Goal: Task Accomplishment & Management: Use online tool/utility

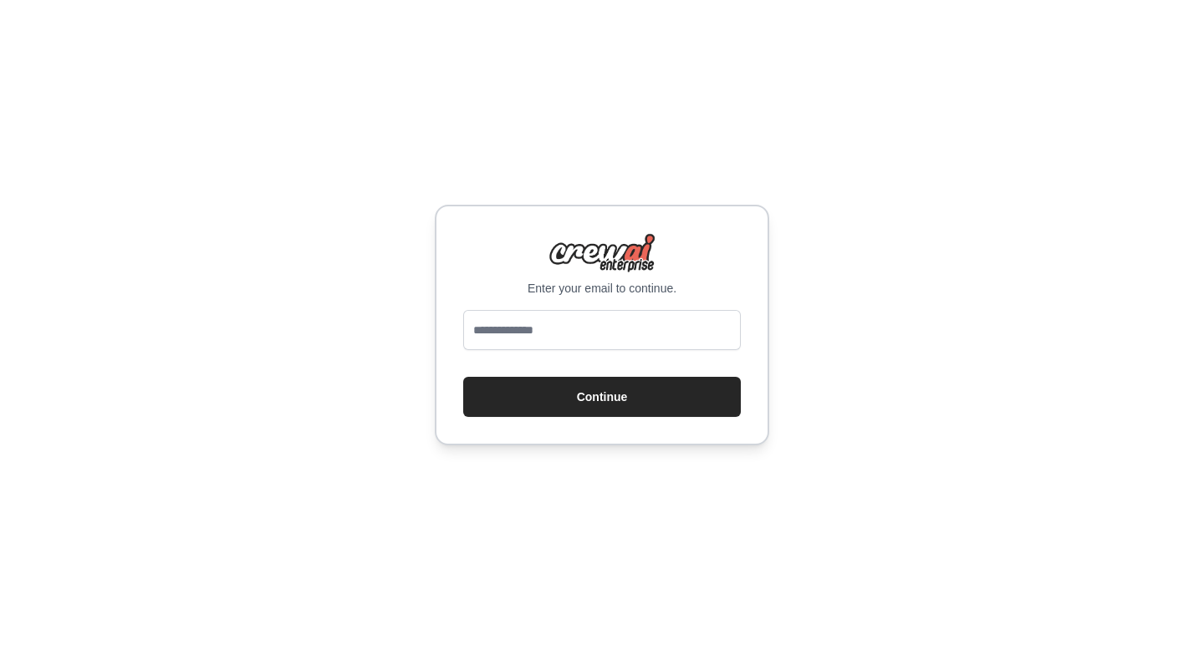
type input "**********"
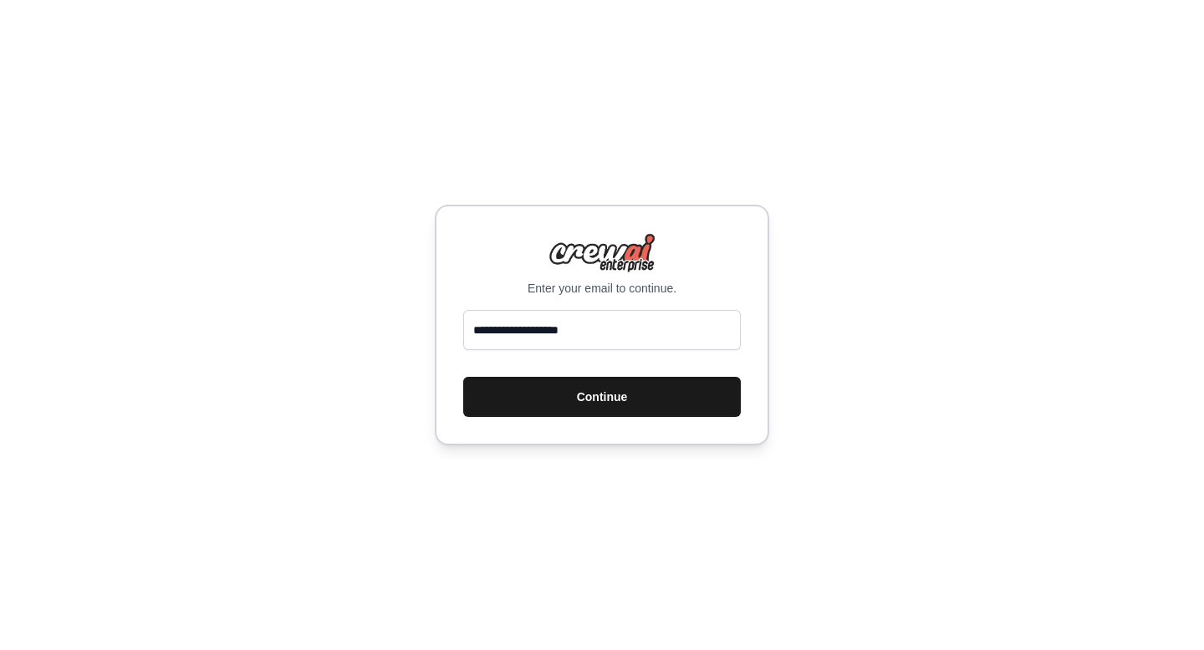
click at [580, 394] on button "Continue" at bounding box center [602, 397] width 278 height 40
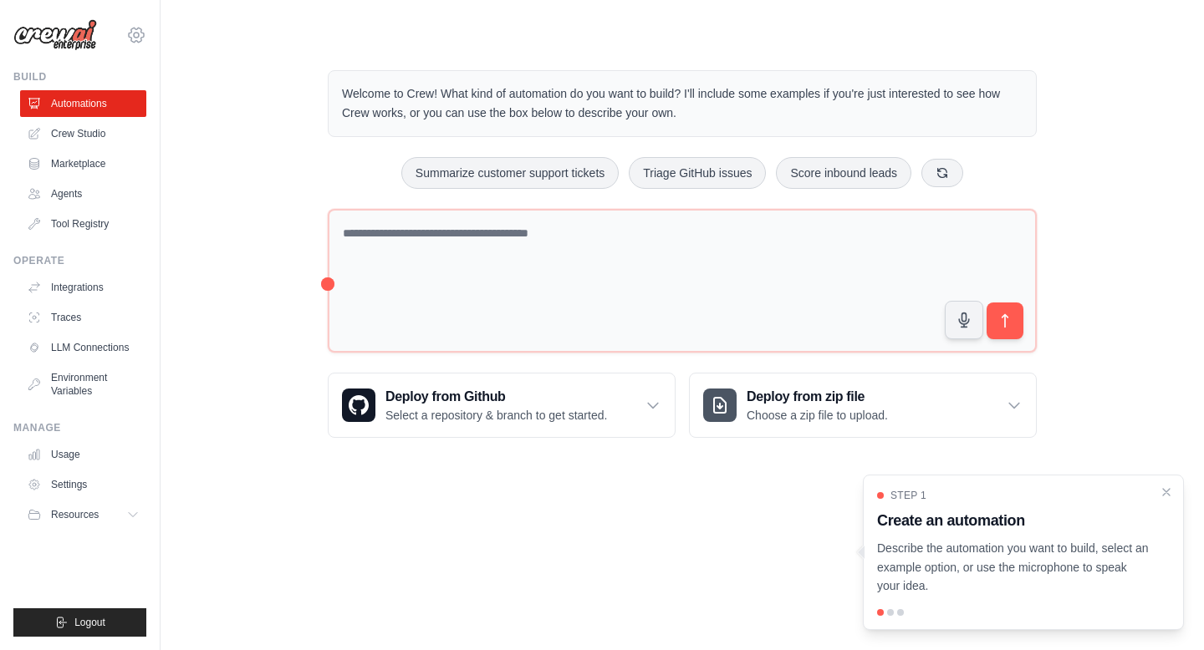
click at [134, 41] on icon at bounding box center [136, 35] width 20 height 20
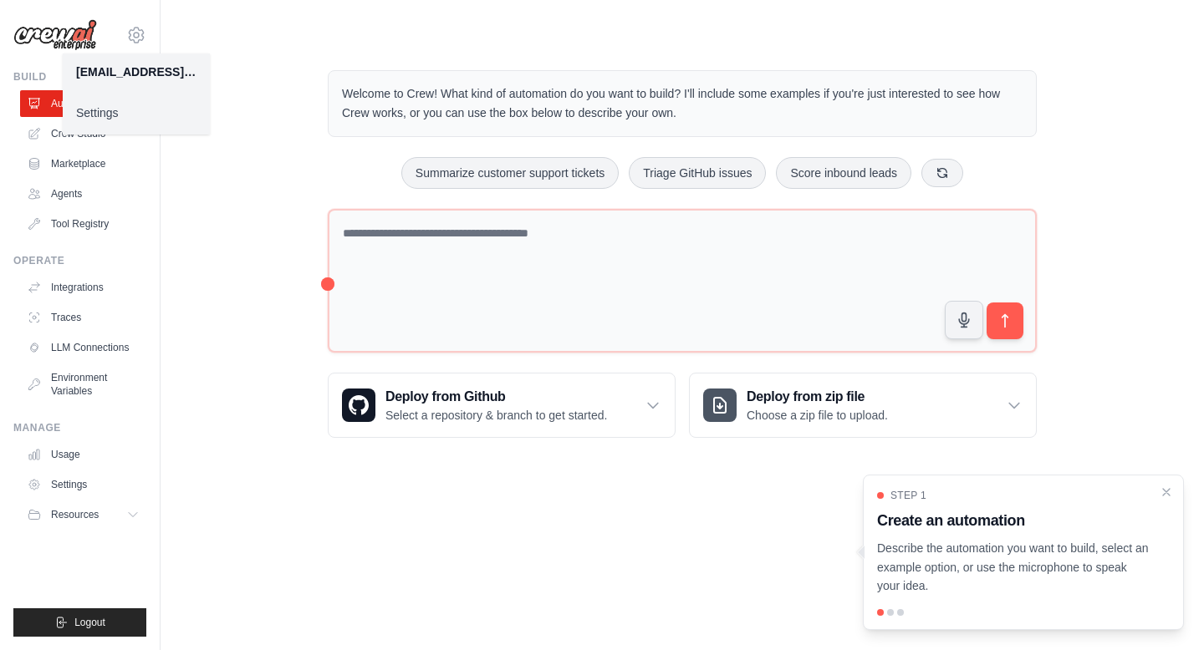
click at [195, 302] on div "Welcome to Crew! What kind of automation do you want to build? I'll include som…" at bounding box center [682, 253] width 990 height 421
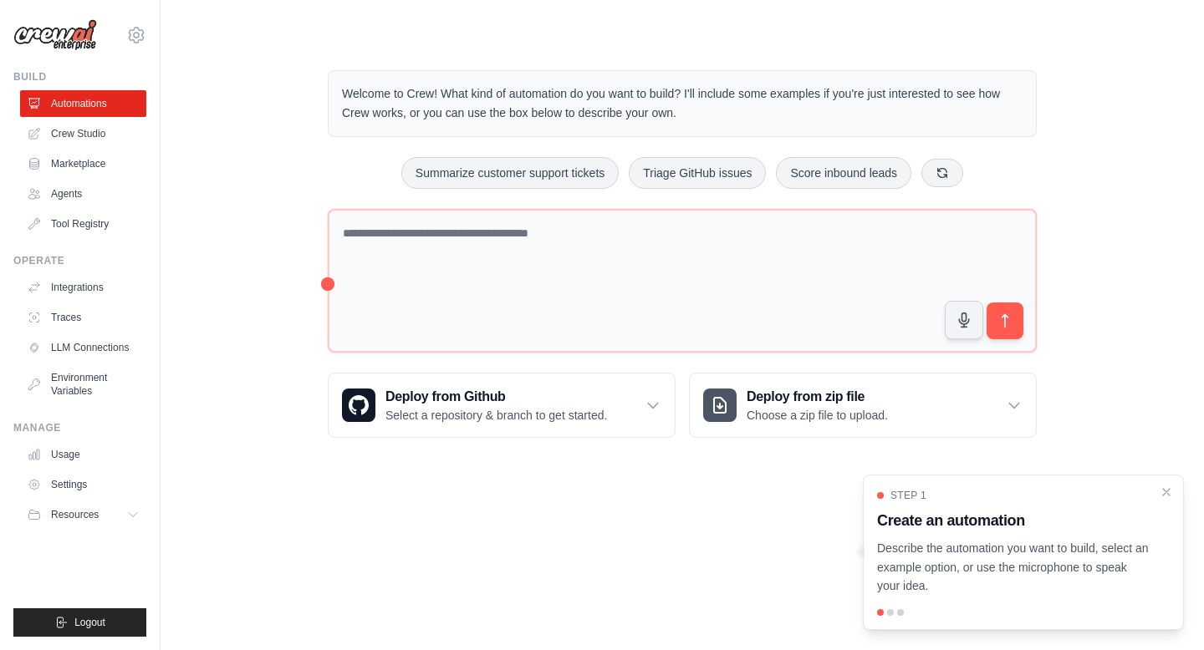
click at [894, 614] on div at bounding box center [1023, 612] width 293 height 7
click at [1133, 549] on p "Describe the automation you want to build, select an example option, or use the…" at bounding box center [1013, 567] width 272 height 57
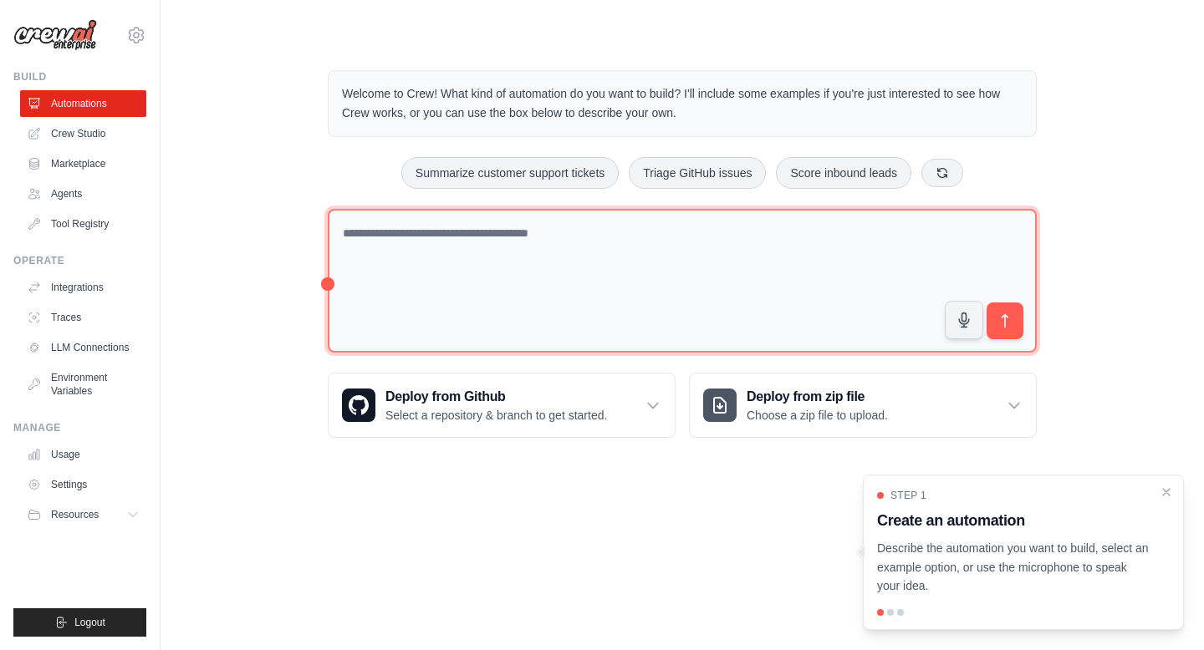
click at [407, 274] on textarea at bounding box center [682, 281] width 709 height 145
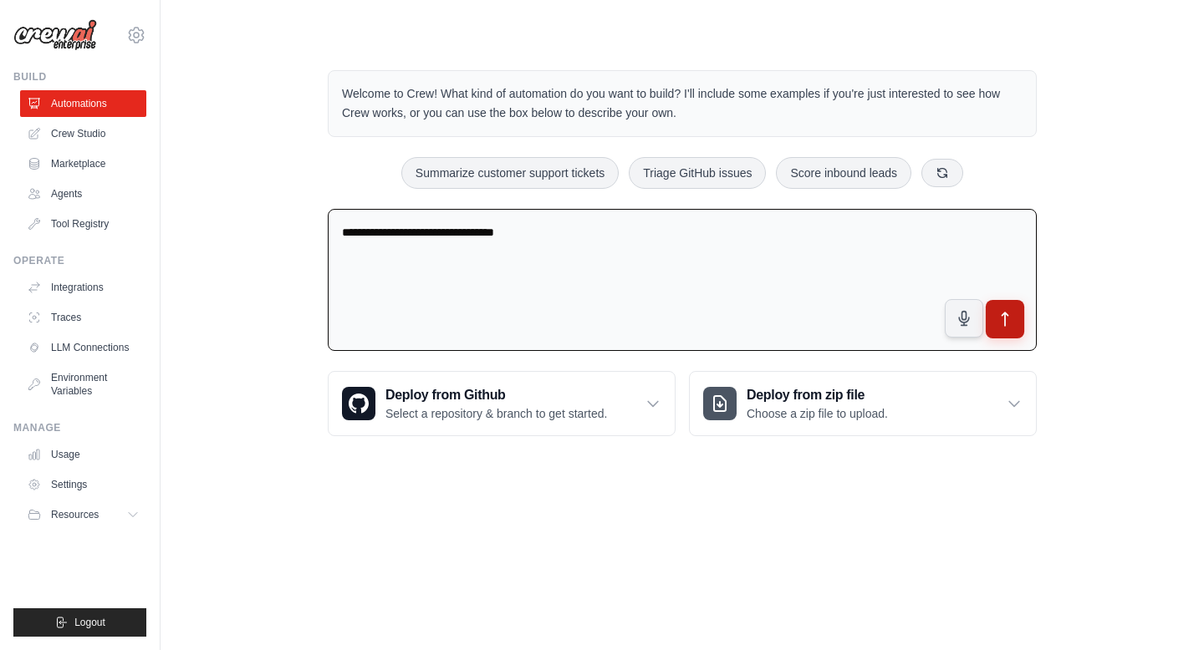
type textarea "**********"
click at [1021, 315] on button "submit" at bounding box center [1004, 319] width 38 height 38
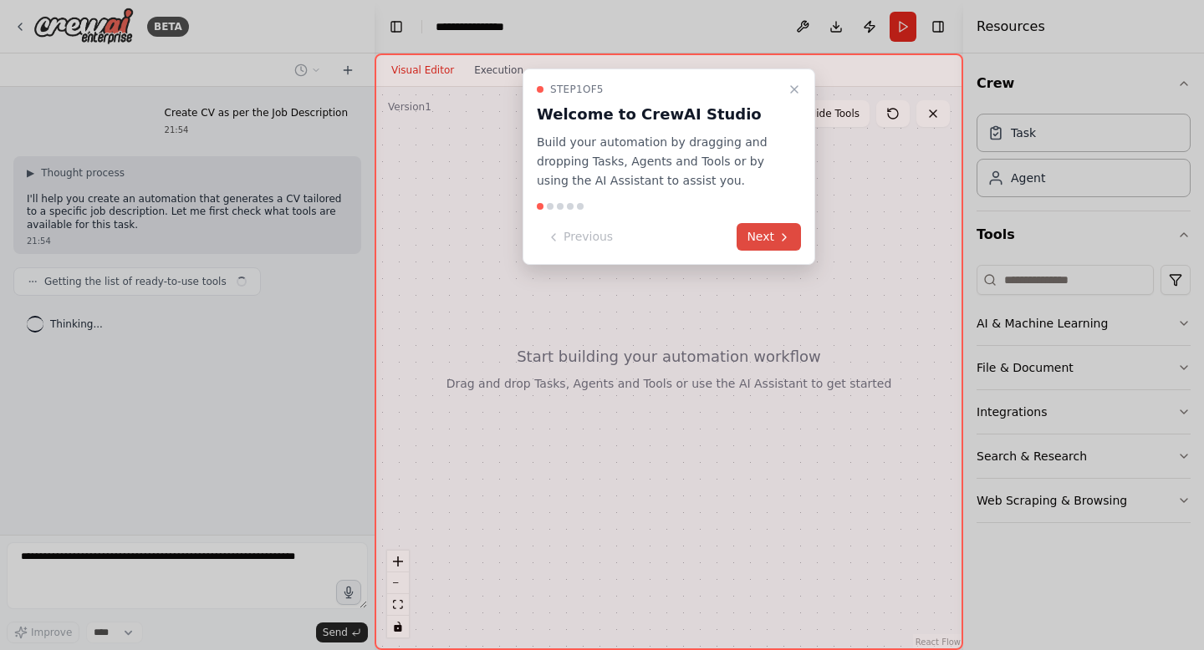
click at [781, 240] on icon at bounding box center [783, 237] width 13 height 13
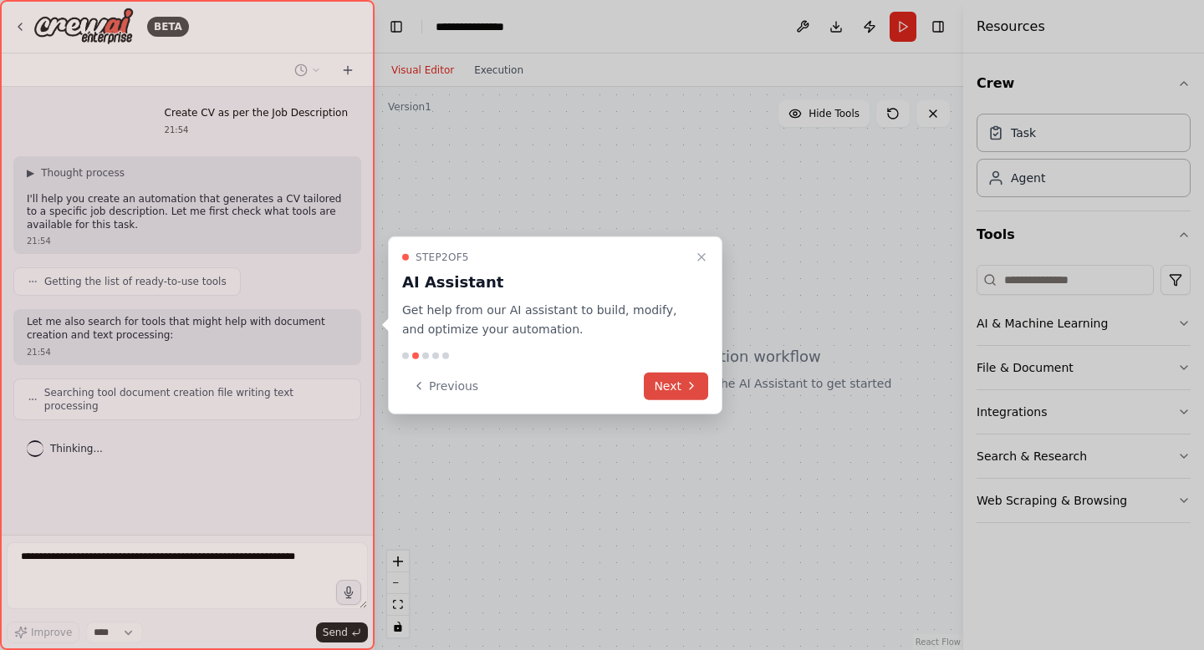
click at [670, 391] on button "Next" at bounding box center [676, 386] width 64 height 28
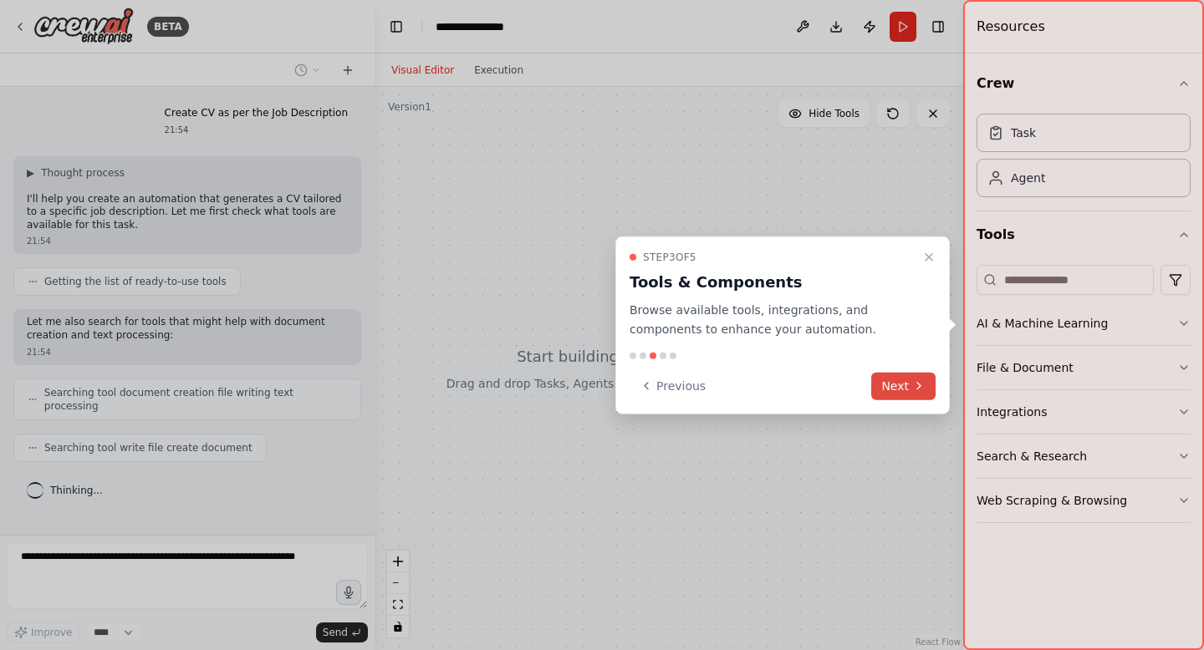
scroll to position [11, 0]
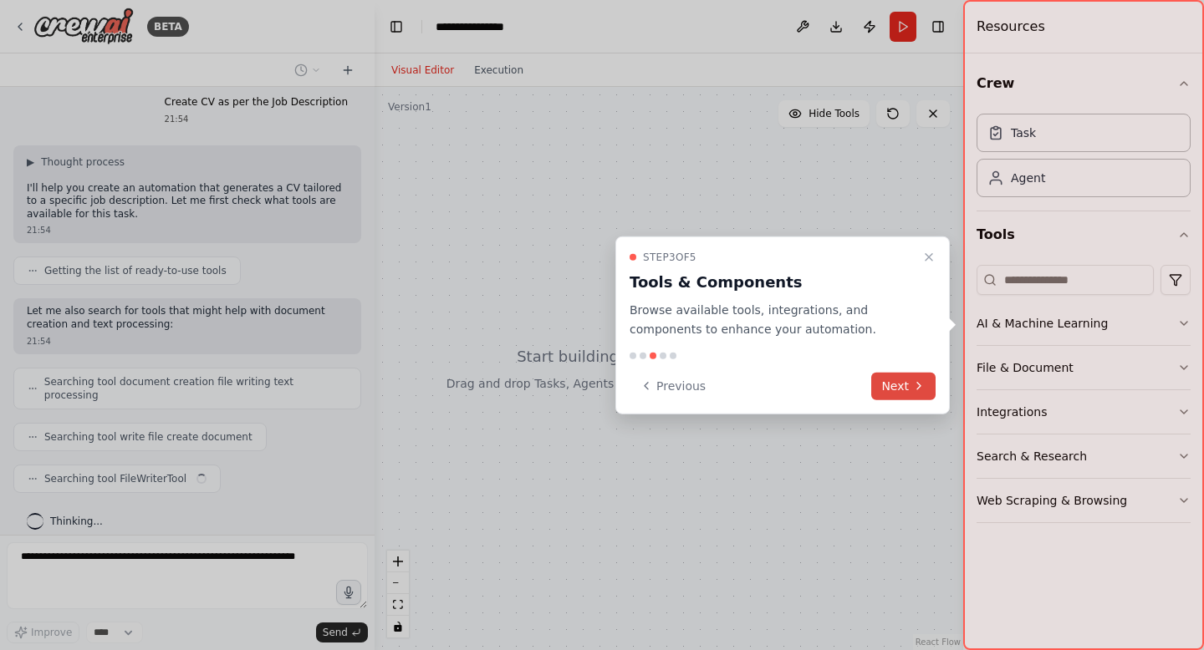
click at [907, 383] on button "Next" at bounding box center [903, 386] width 64 height 28
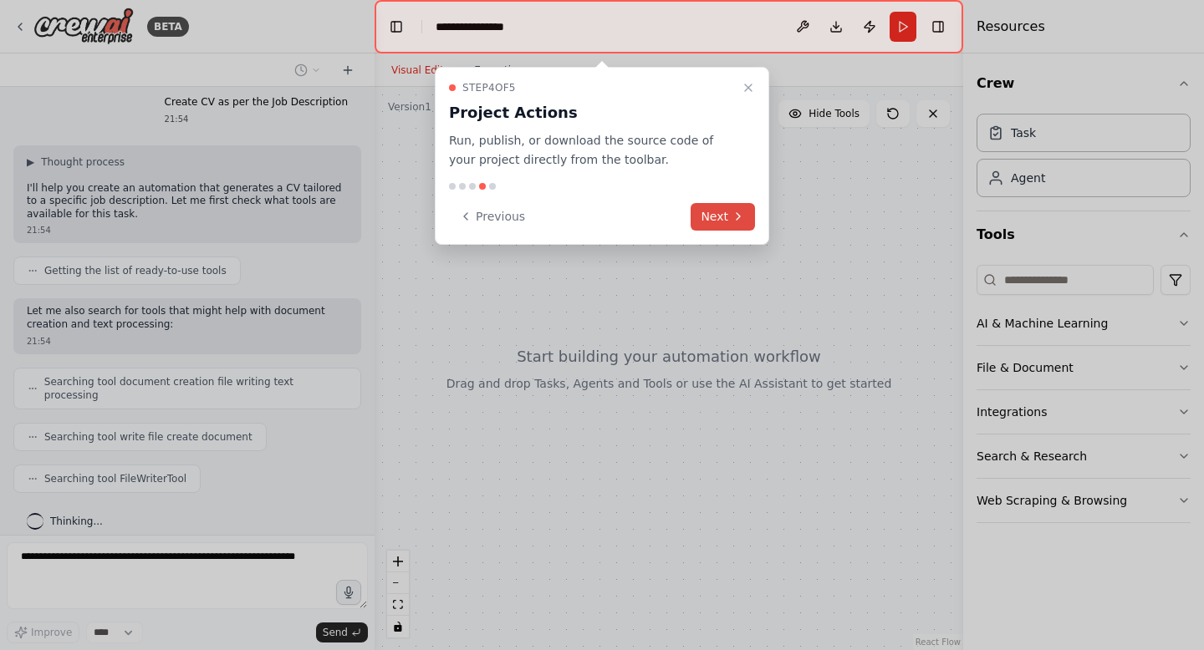
click at [720, 210] on button "Next" at bounding box center [722, 217] width 64 height 28
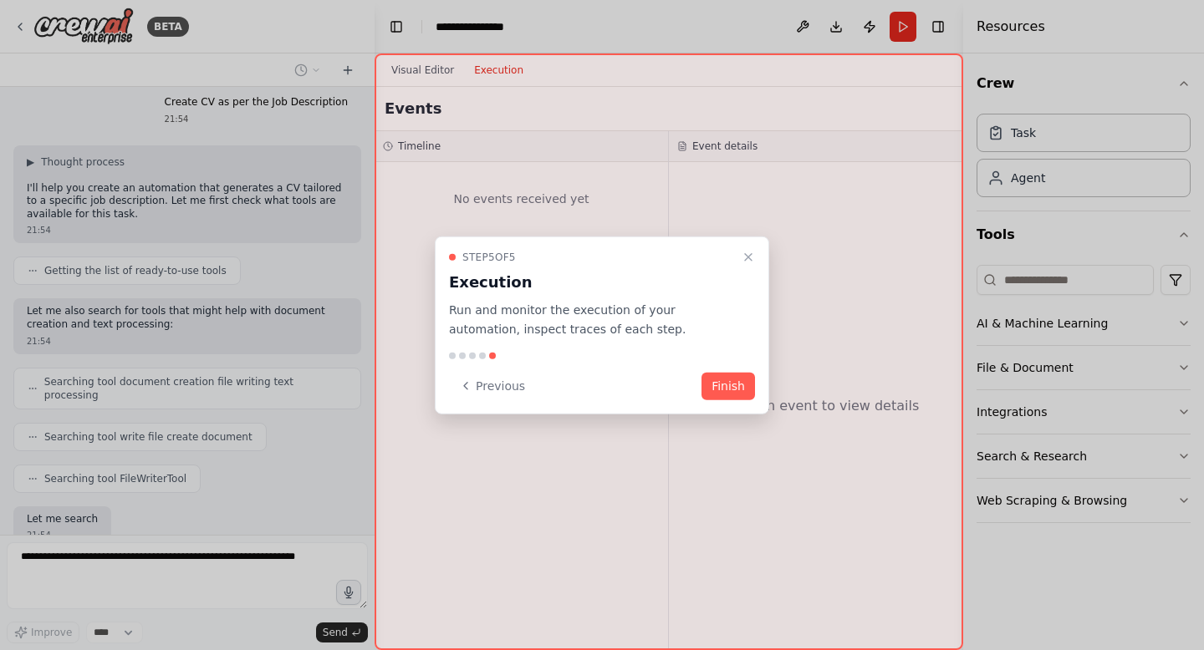
scroll to position [109, 0]
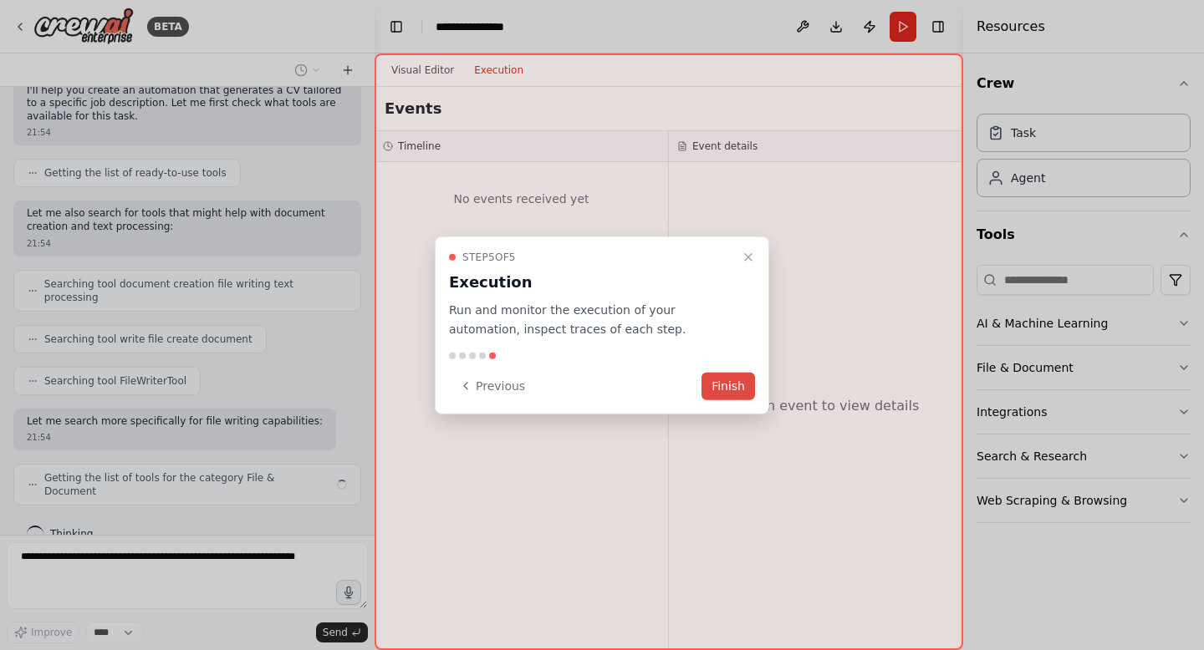
click at [723, 381] on button "Finish" at bounding box center [727, 386] width 53 height 28
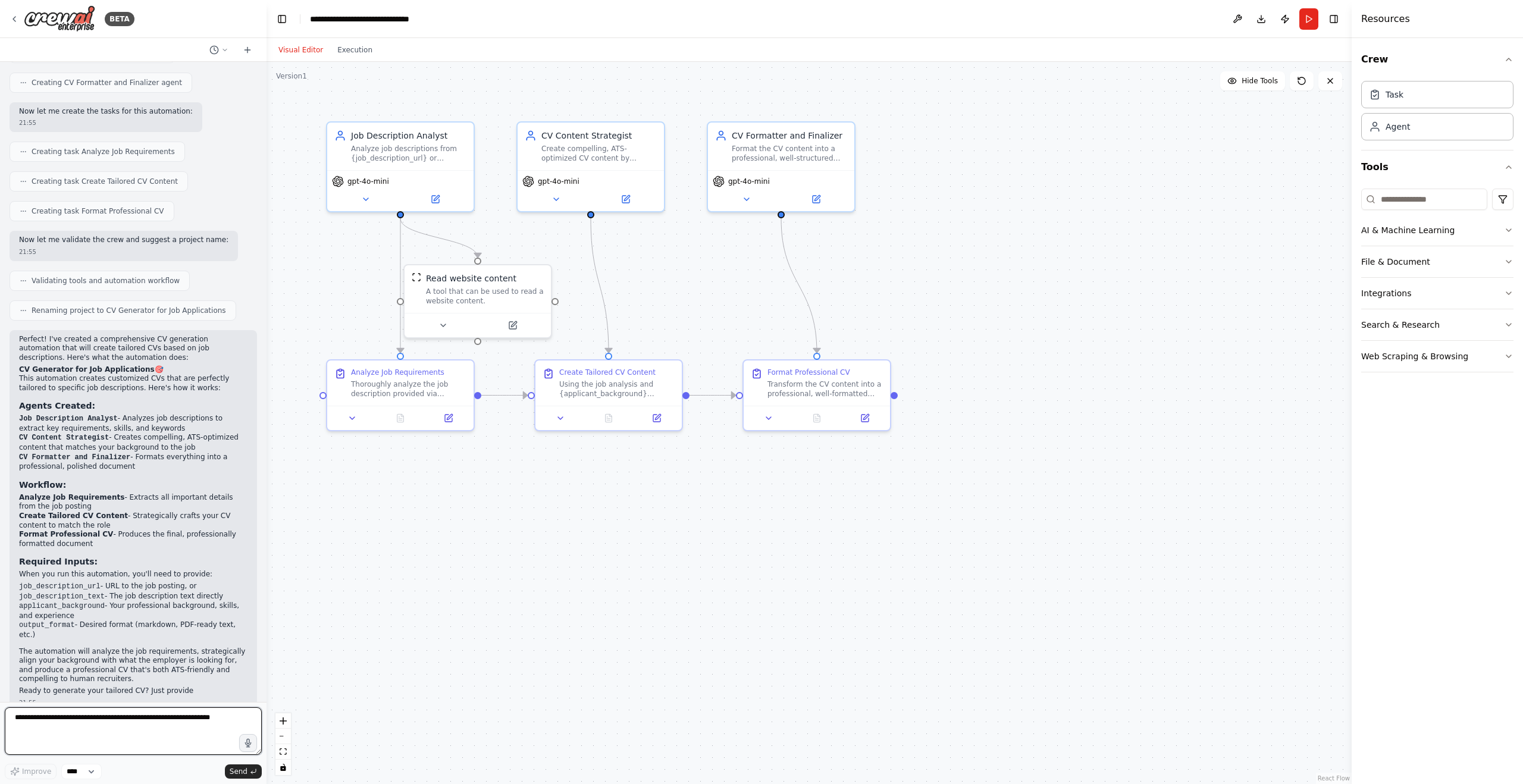
scroll to position [571, 0]
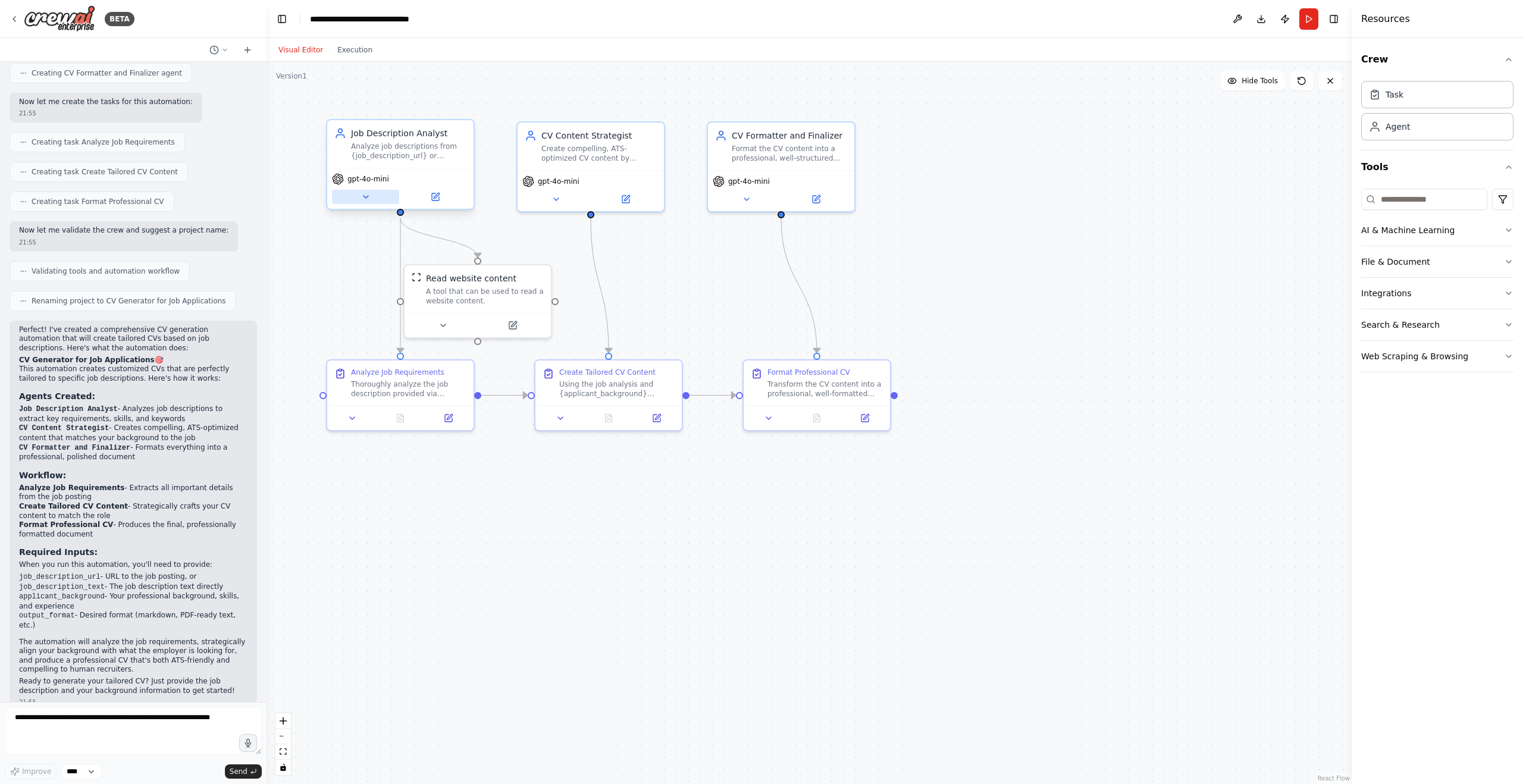
click at [368, 201] on icon at bounding box center [365, 196] width 9 height 9
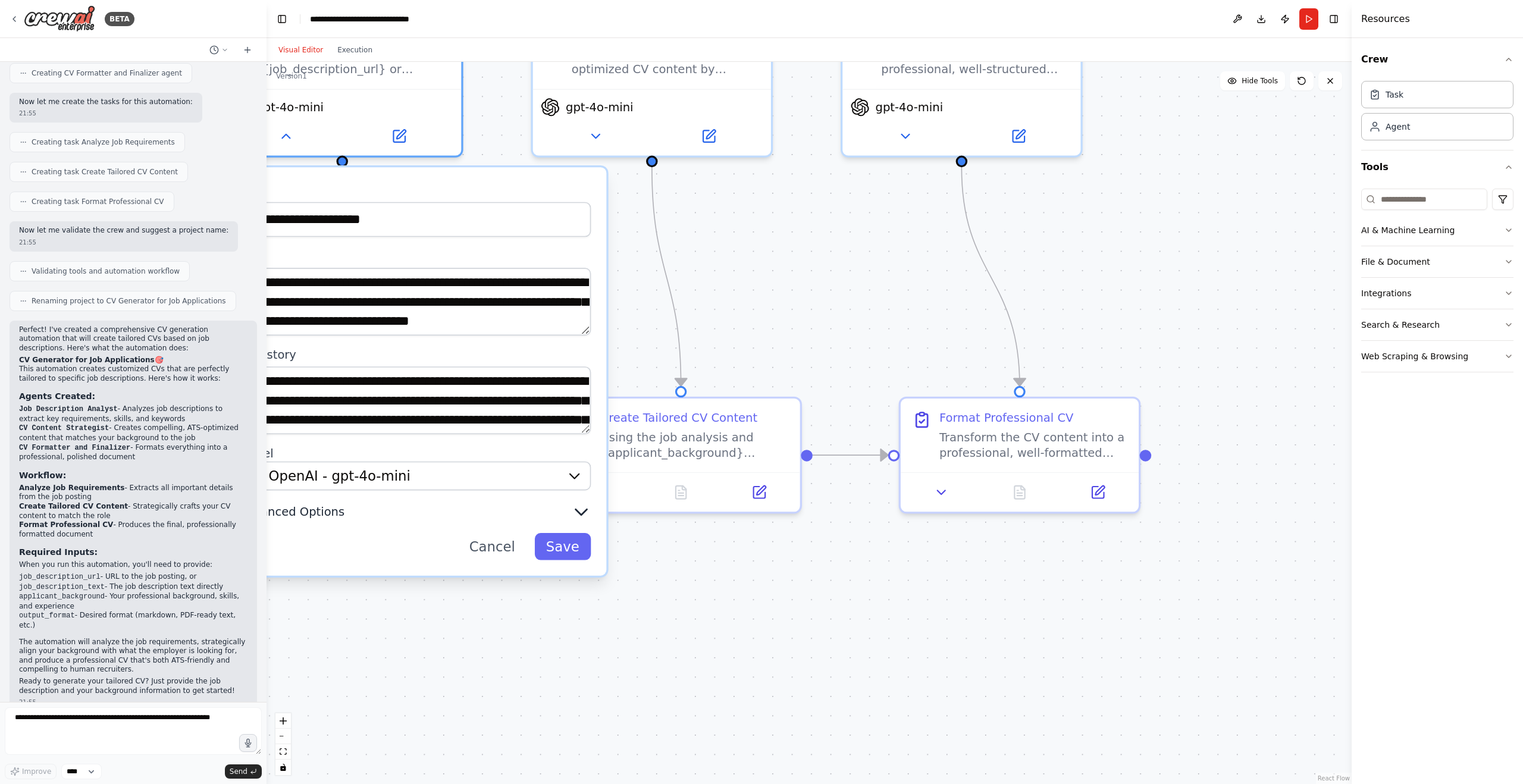
click at [386, 462] on button "Advanced Options" at bounding box center [414, 512] width 352 height 20
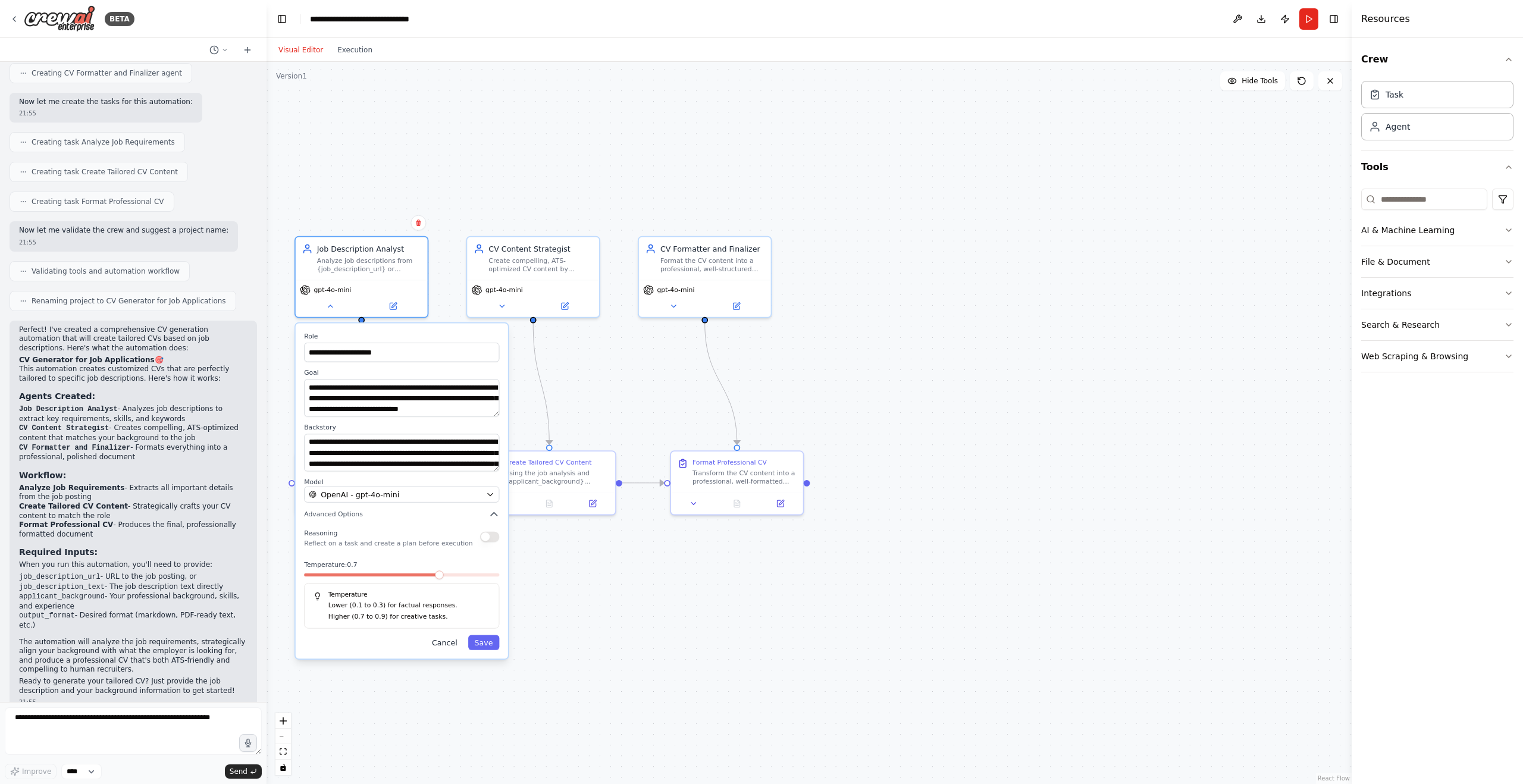
click at [446, 462] on button "Cancel" at bounding box center [444, 642] width 38 height 15
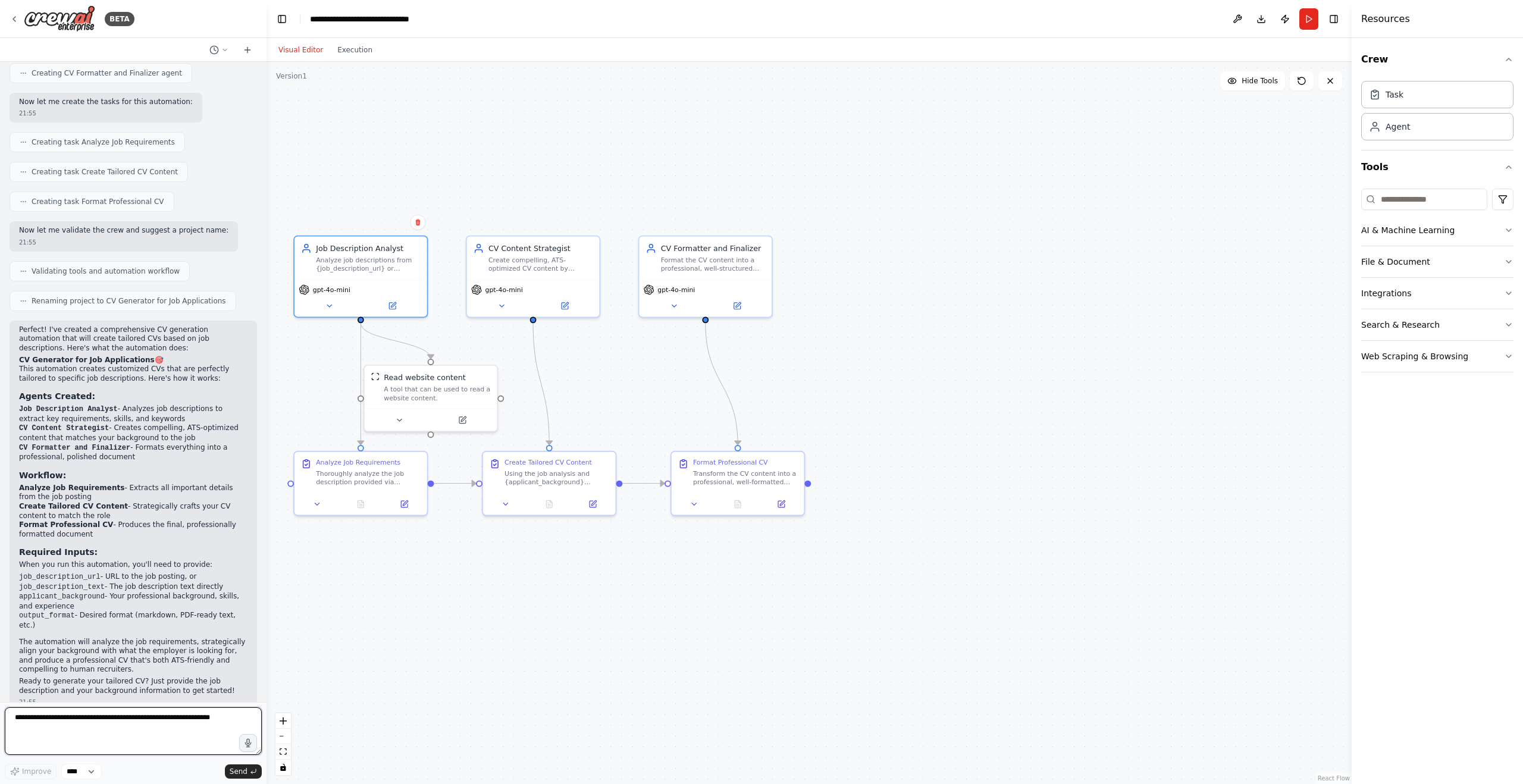
click at [67, 462] on textarea at bounding box center [133, 731] width 257 height 48
drag, startPoint x: 53, startPoint y: 747, endPoint x: 68, endPoint y: 748, distance: 15.0
click at [68, 462] on textarea "**********" at bounding box center [133, 731] width 257 height 48
drag, startPoint x: 190, startPoint y: 746, endPoint x: 223, endPoint y: 751, distance: 33.4
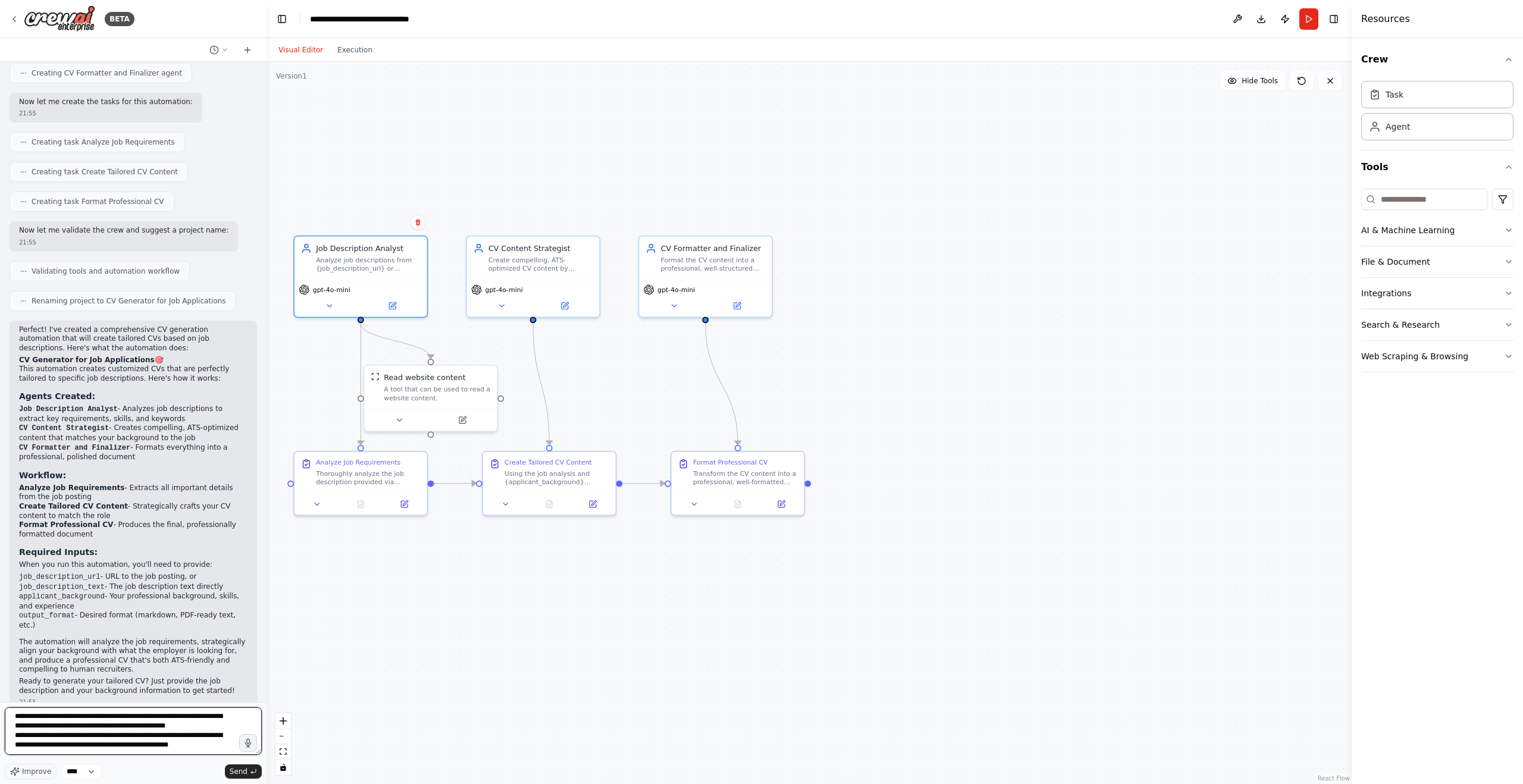
click at [223, 462] on textarea "**********" at bounding box center [133, 731] width 257 height 48
type textarea "**********"
click at [246, 462] on span "Send" at bounding box center [238, 770] width 18 height 9
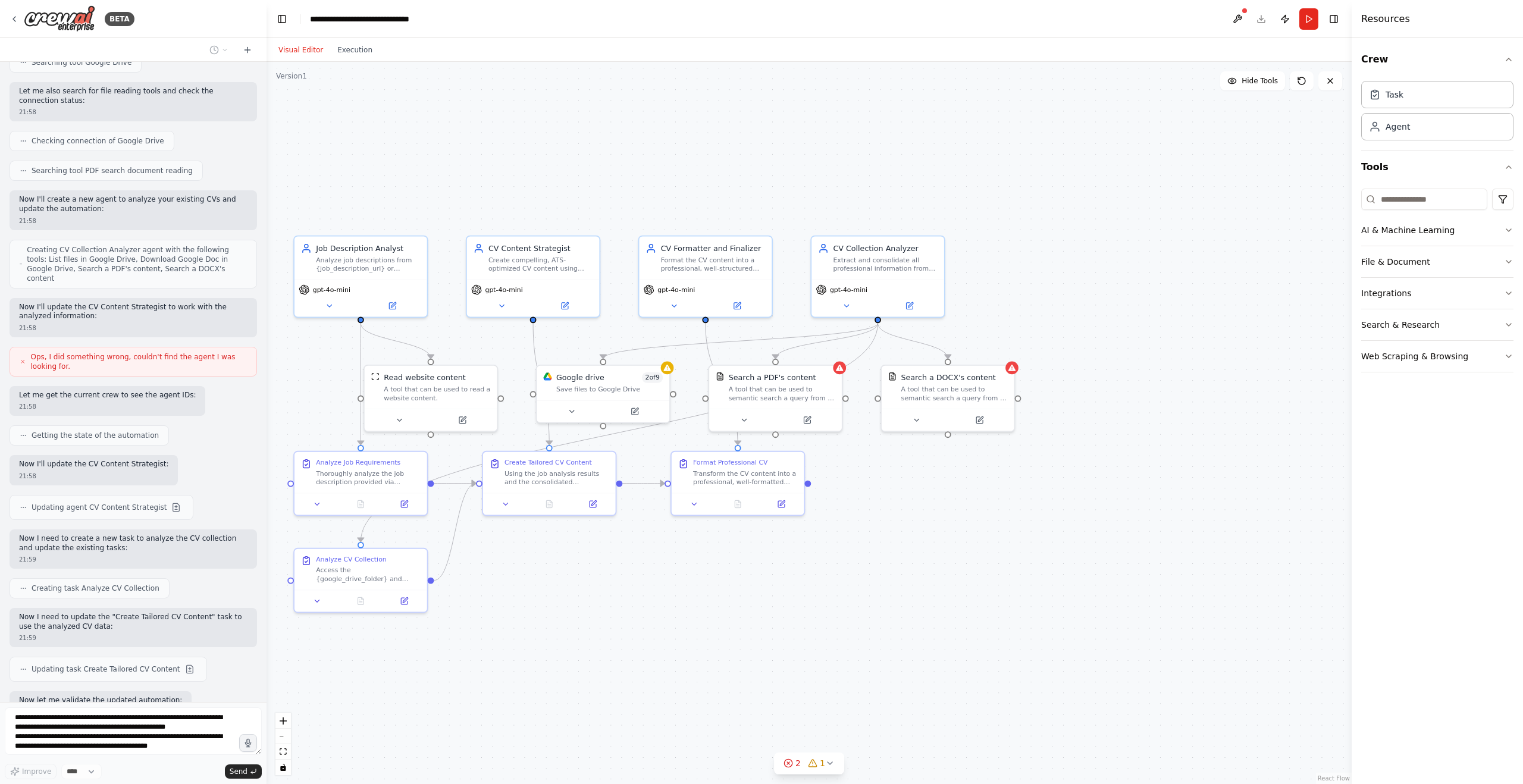
scroll to position [1447, 0]
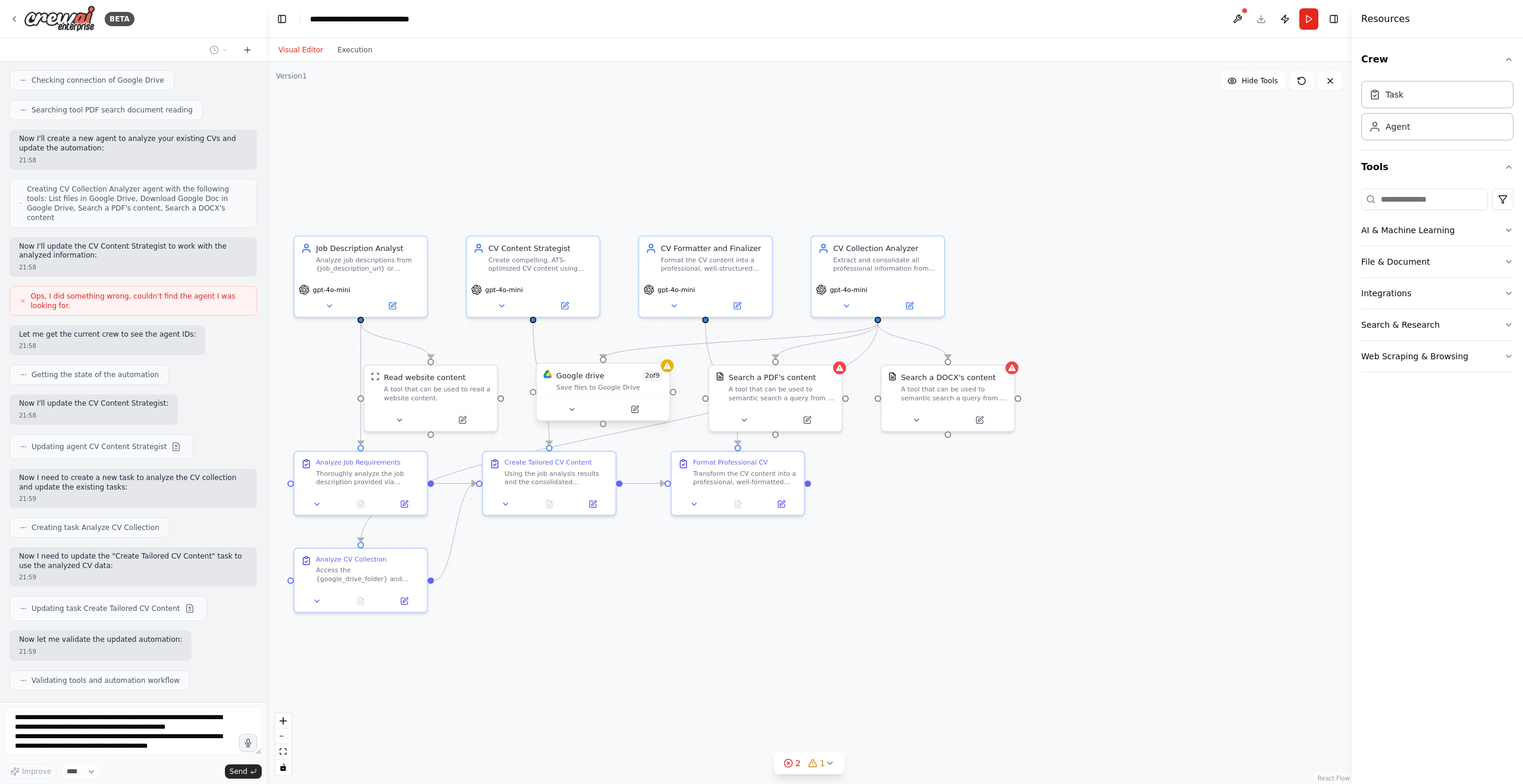
click at [636, 386] on div "Save files to Google Drive" at bounding box center [610, 387] width 107 height 9
click at [574, 410] on icon at bounding box center [571, 409] width 9 height 9
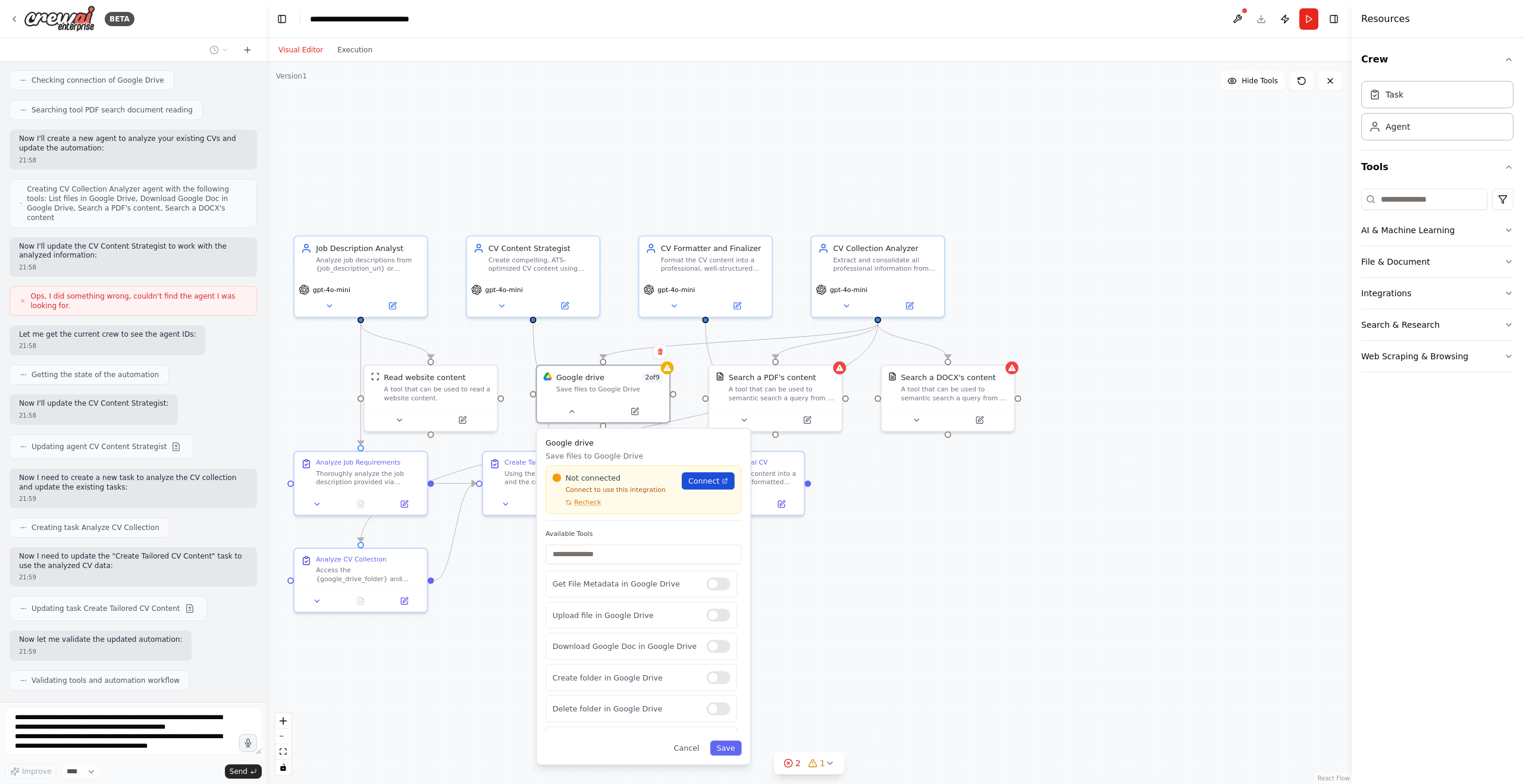
click at [705, 462] on span "Connect" at bounding box center [703, 481] width 31 height 11
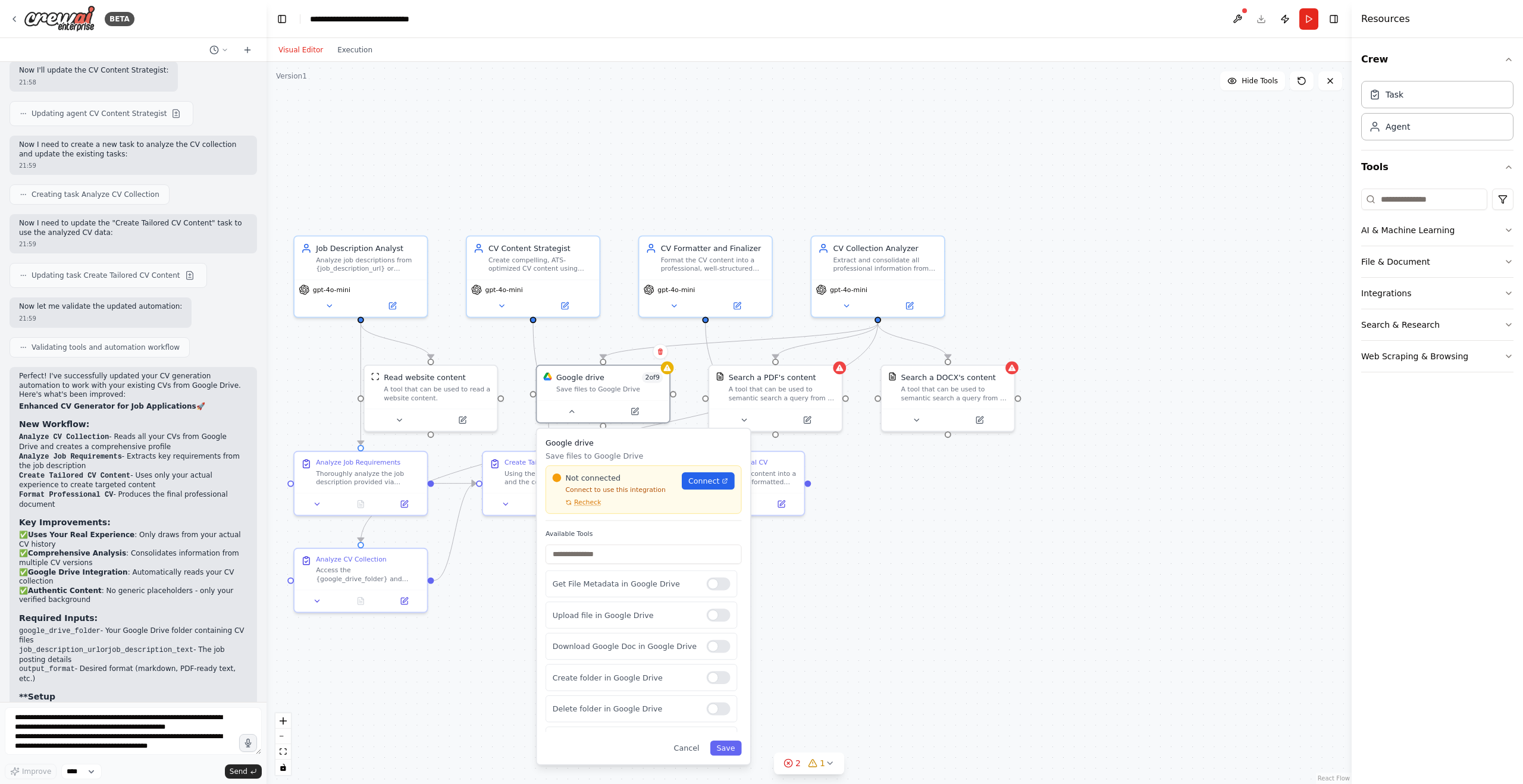
click at [682, 462] on div "Google drive Save files to Google Drive Not connected Connect to use this integ…" at bounding box center [643, 596] width 214 height 335
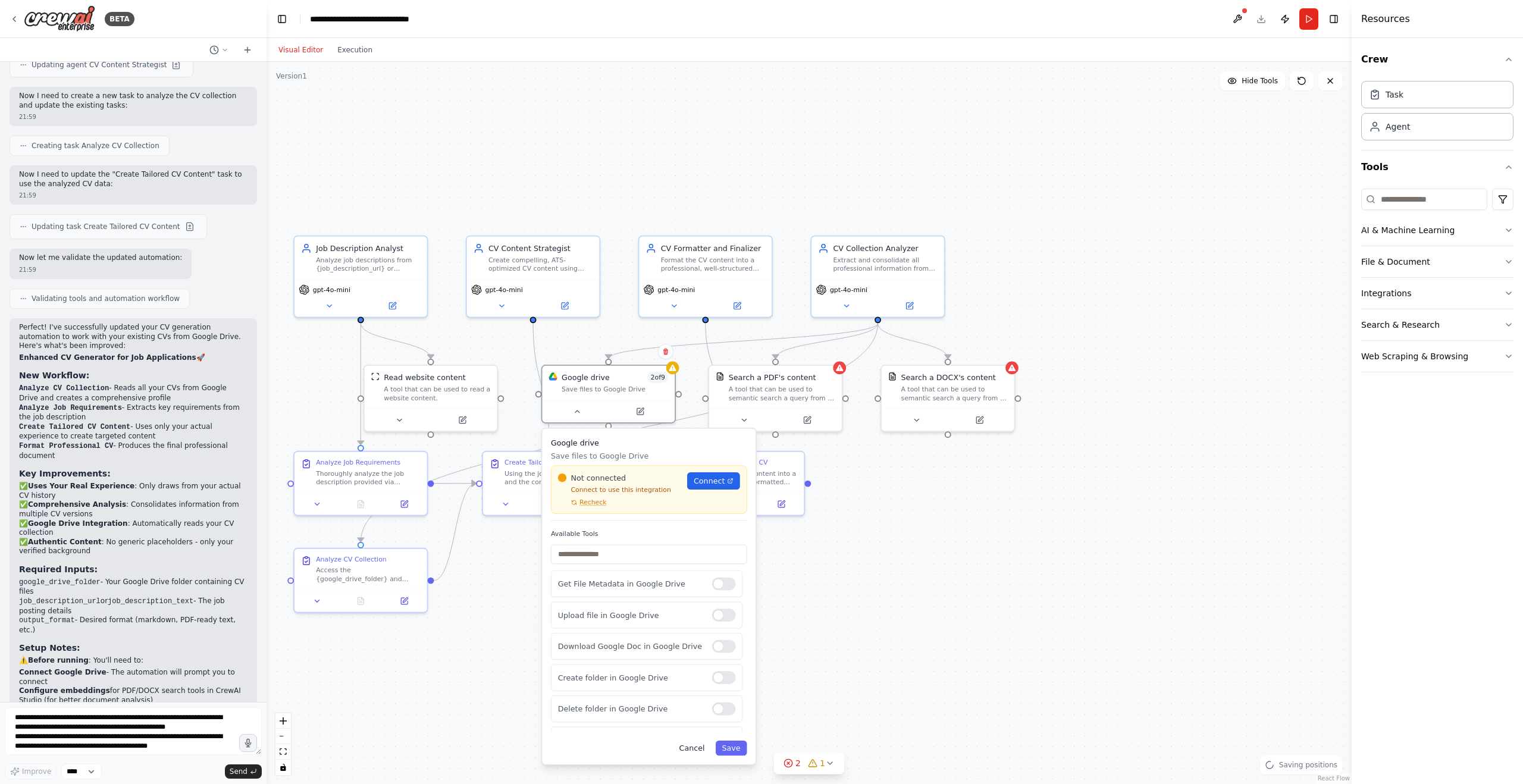
click at [691, 462] on button "Cancel" at bounding box center [692, 748] width 38 height 15
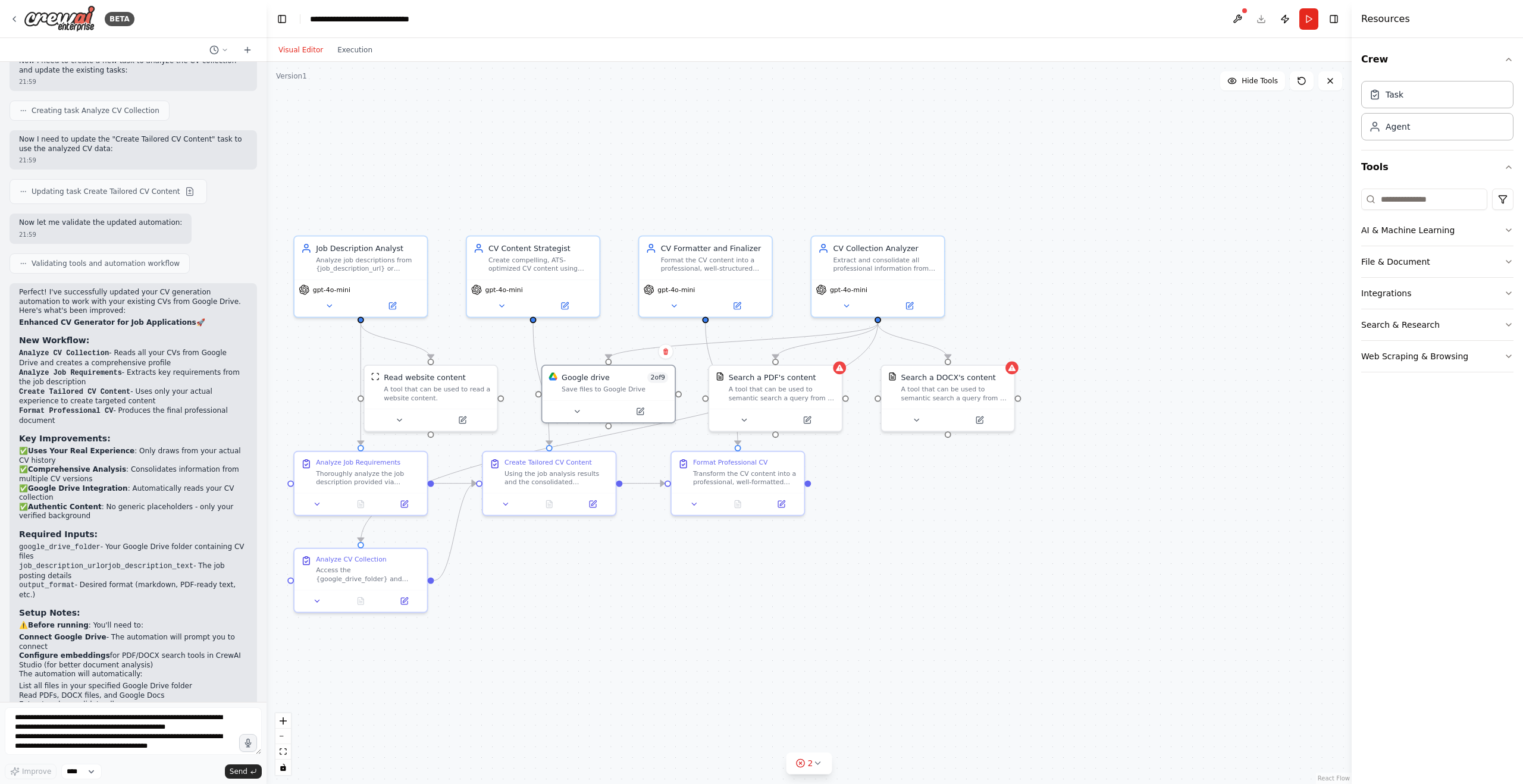
click at [722, 462] on div ".deletable-edge-delete-btn { width: 20px; height: 20px; border: 0px solid #ffff…" at bounding box center [808, 423] width 1085 height 722
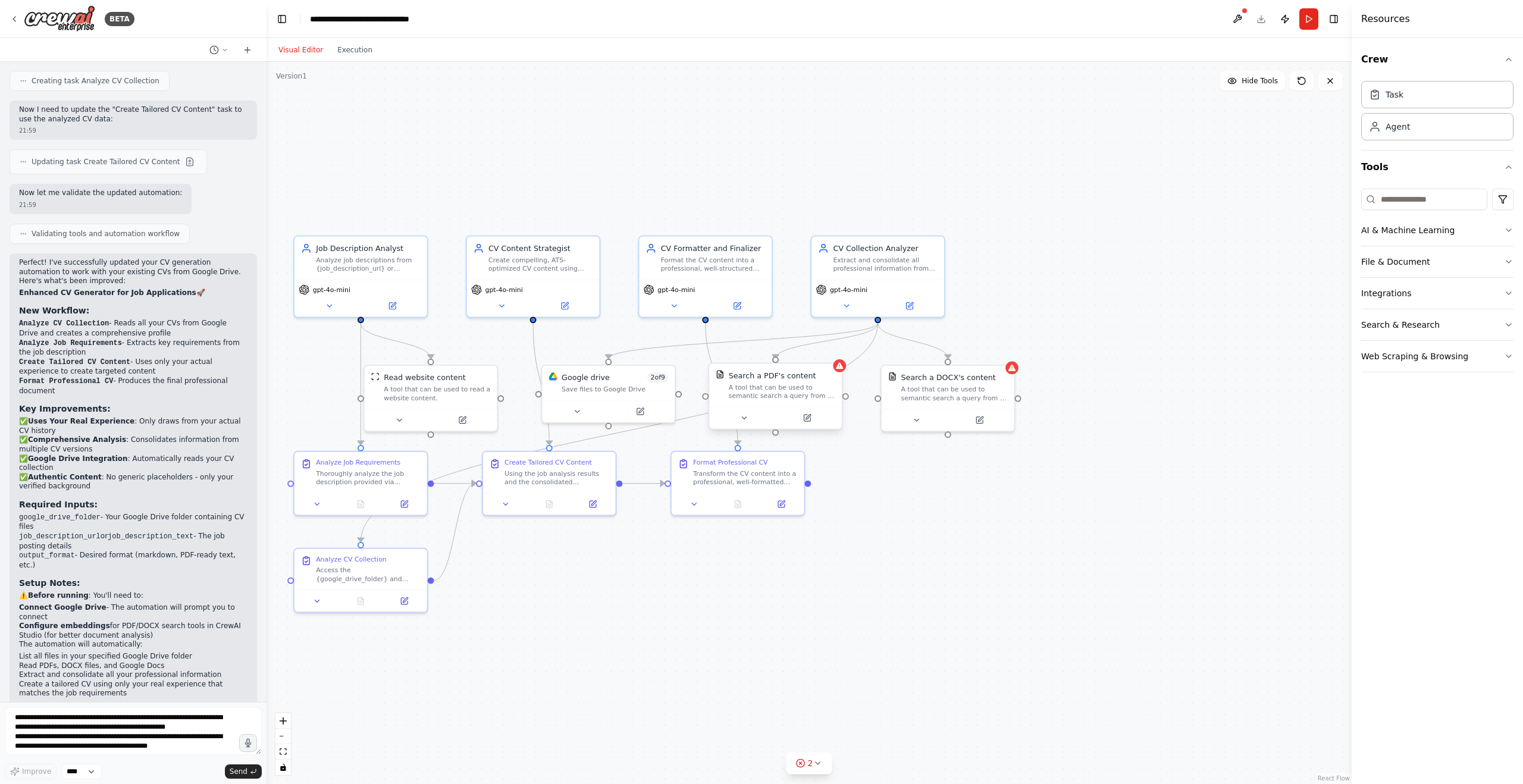
scroll to position [1903, 0]
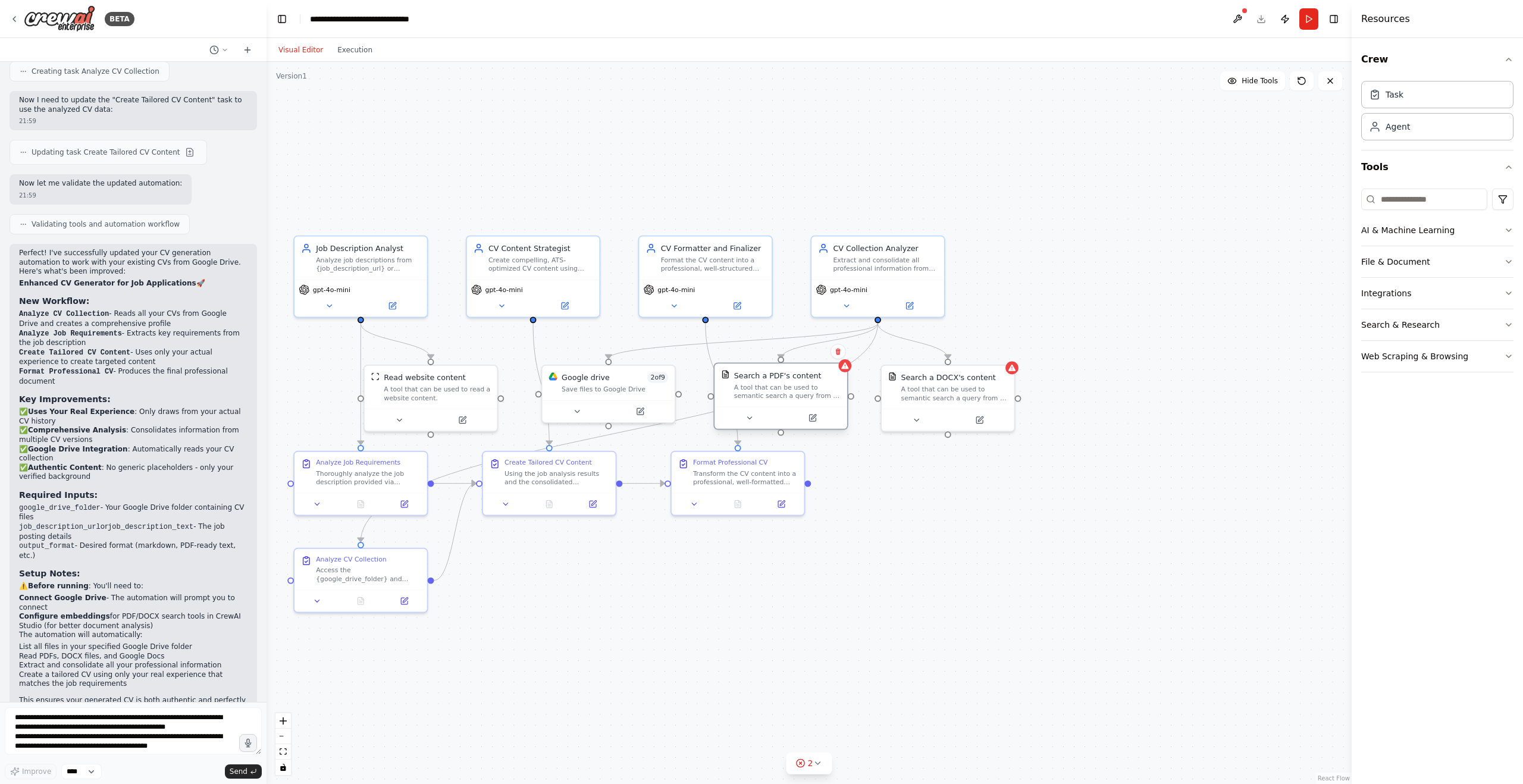
click at [756, 394] on div "A tool that can be used to semantic search a query from a PDF's content." at bounding box center [787, 391] width 107 height 17
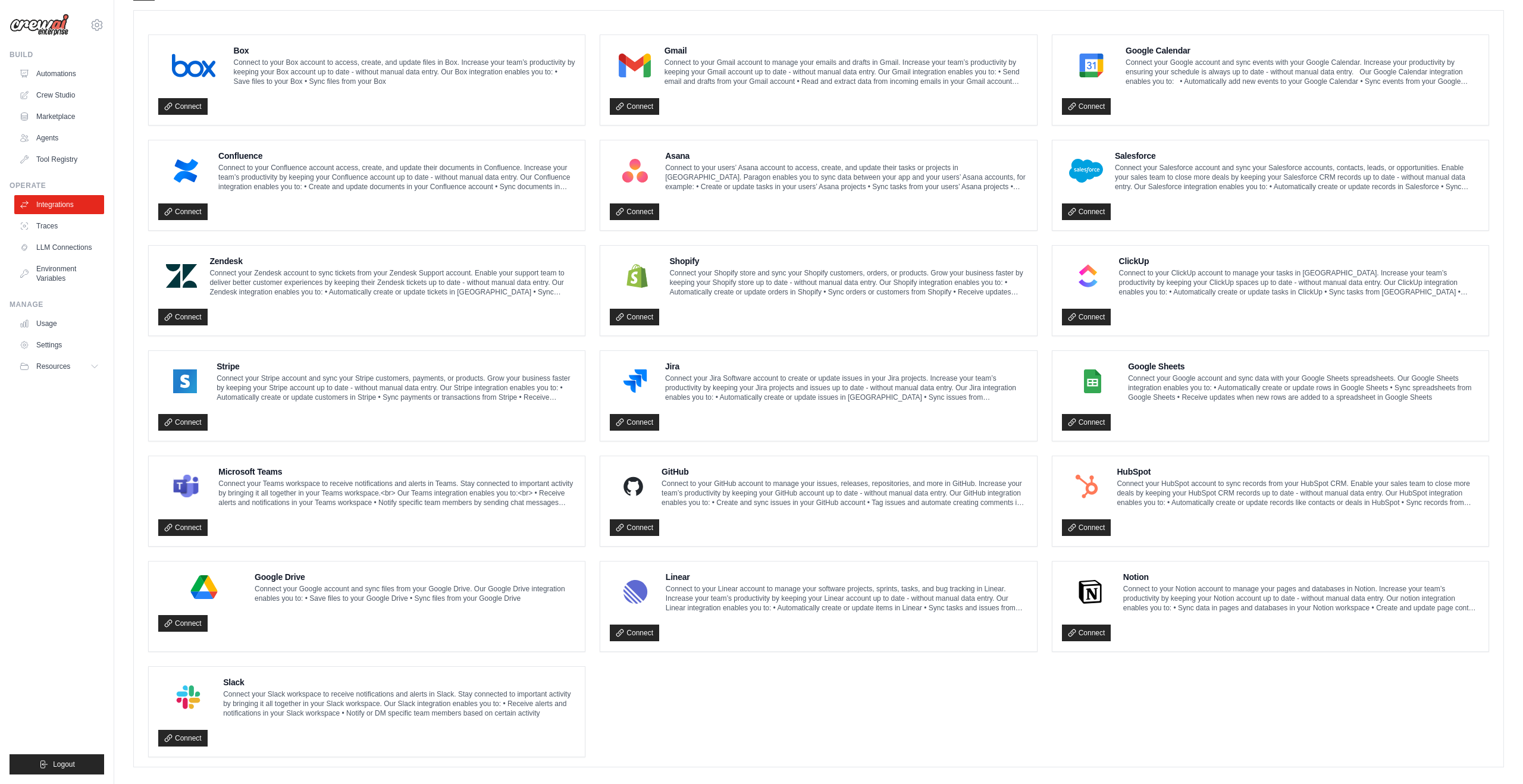
scroll to position [319, 0]
click at [529, 593] on p "Connect your Google account and sync files from your Google Drive. Our Google D…" at bounding box center [415, 594] width 321 height 19
click at [203, 620] on link "Connect" at bounding box center [182, 624] width 49 height 16
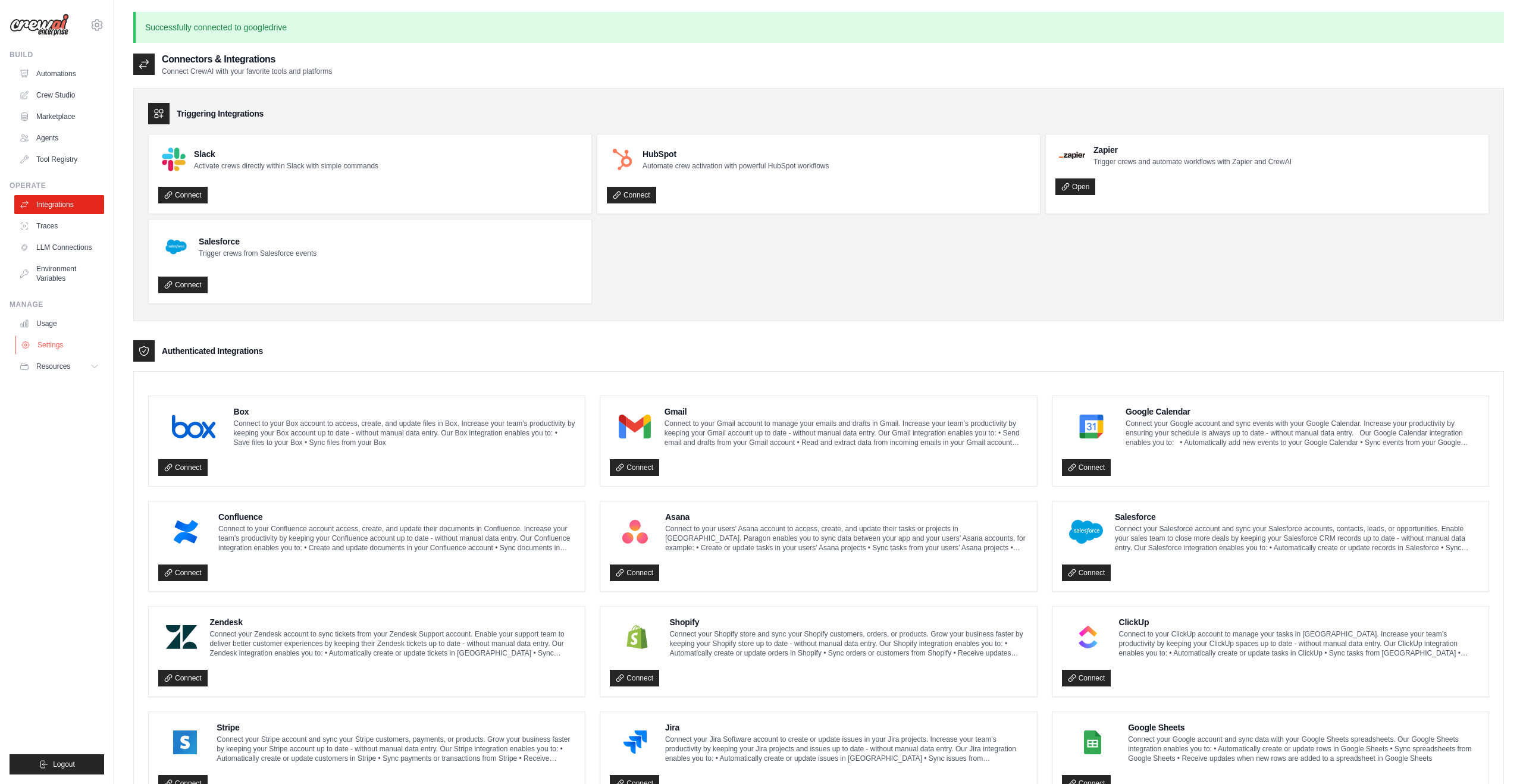
click at [29, 345] on icon at bounding box center [25, 344] width 9 height 9
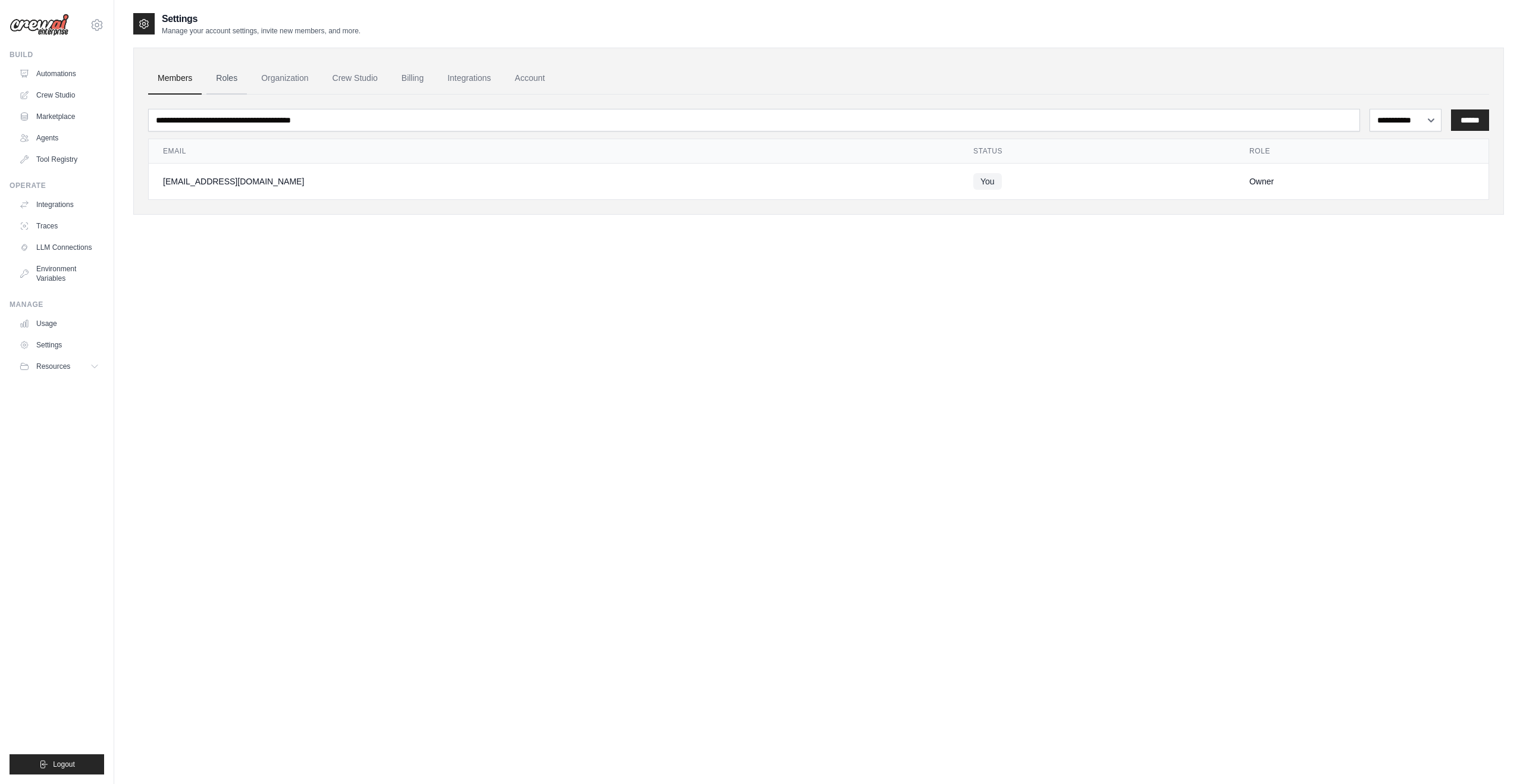
click at [236, 82] on link "Roles" at bounding box center [226, 78] width 41 height 32
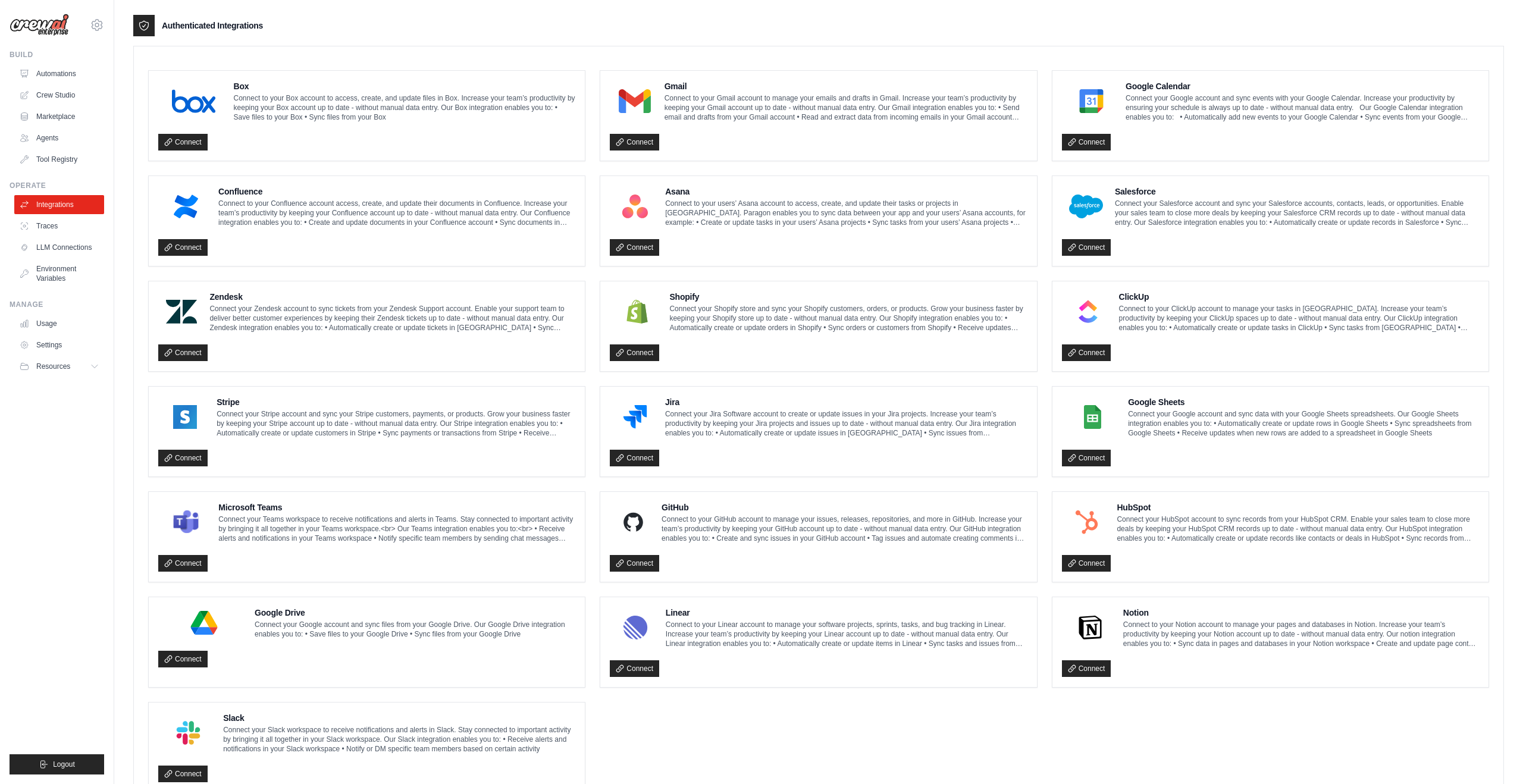
scroll to position [329, 0]
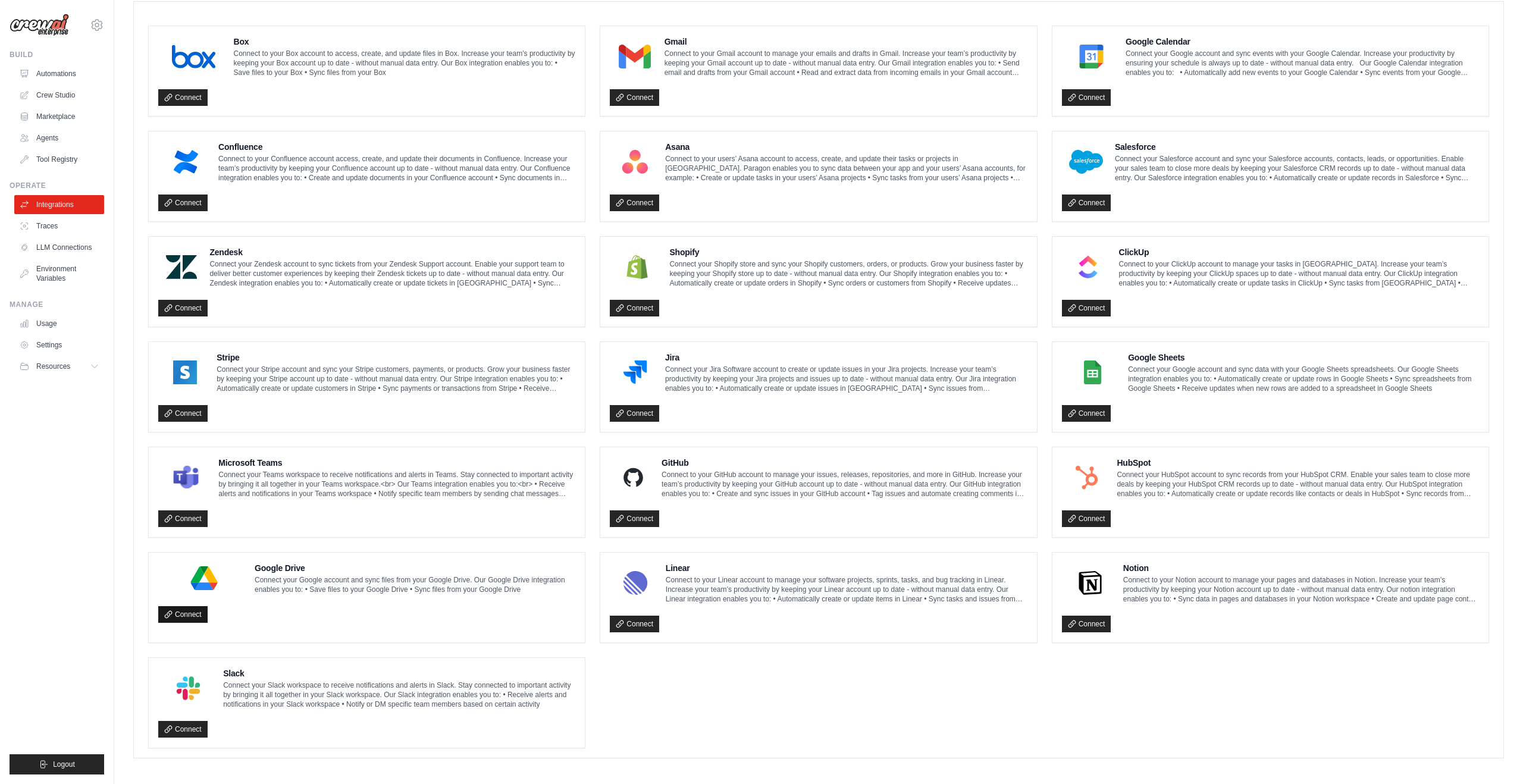
click at [174, 607] on link "Connect" at bounding box center [182, 614] width 49 height 16
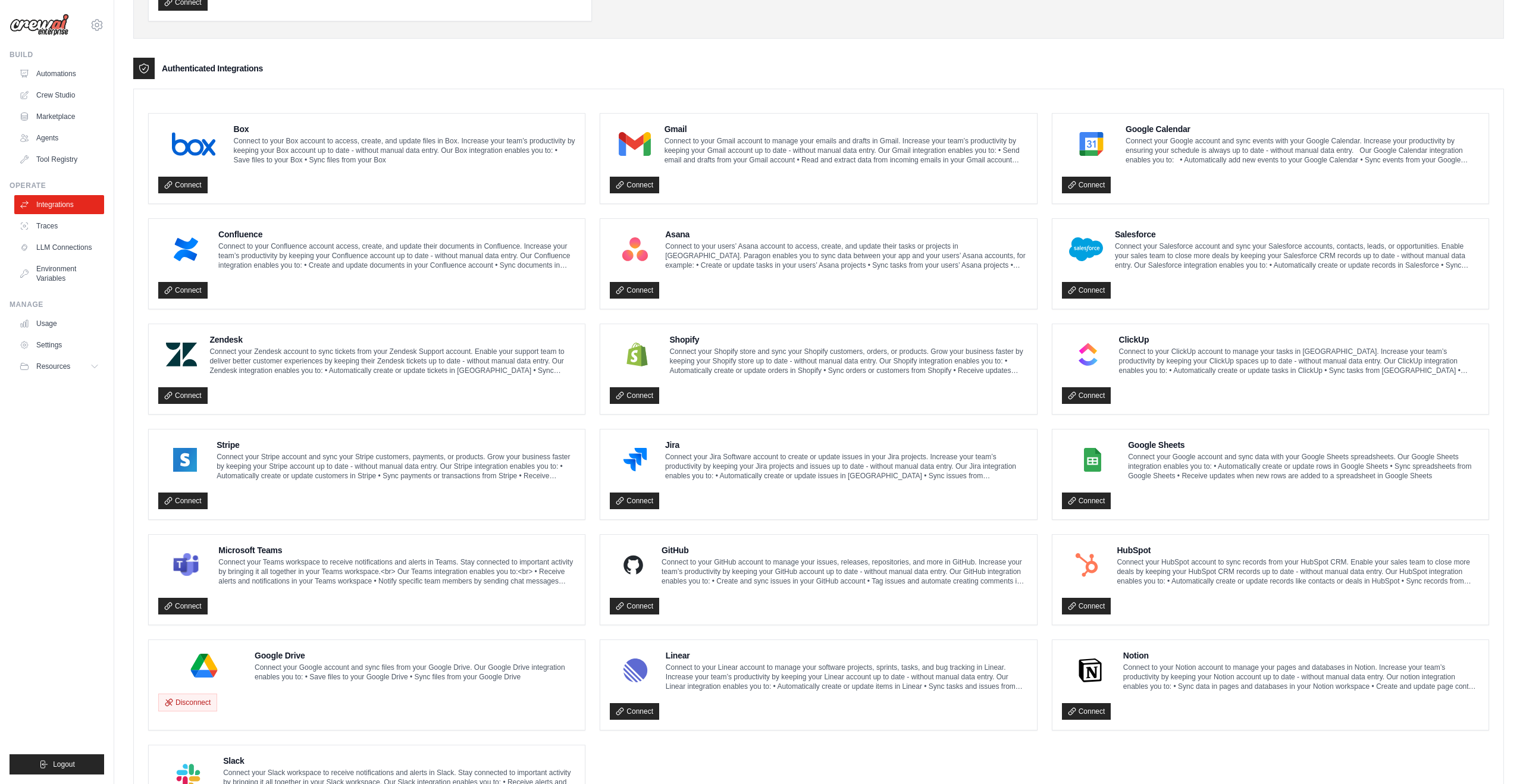
scroll to position [285, 0]
